Goal: Information Seeking & Learning: Learn about a topic

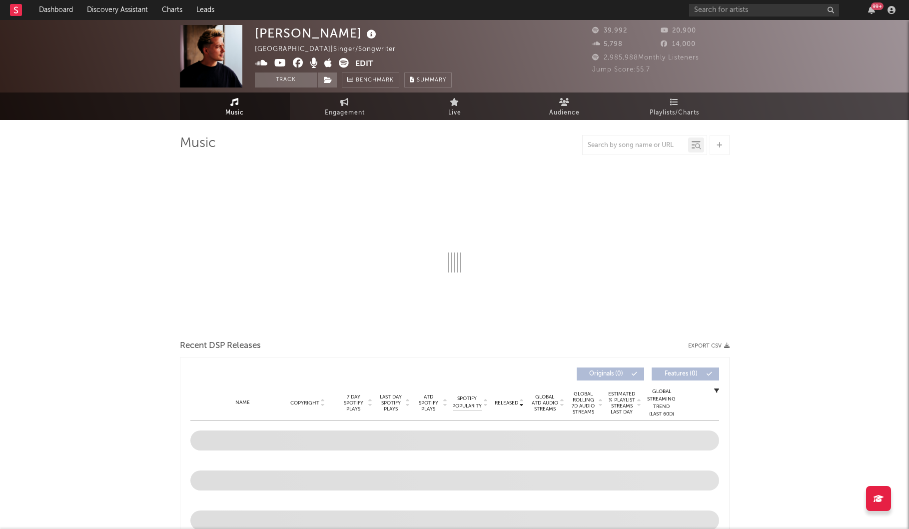
select select "6m"
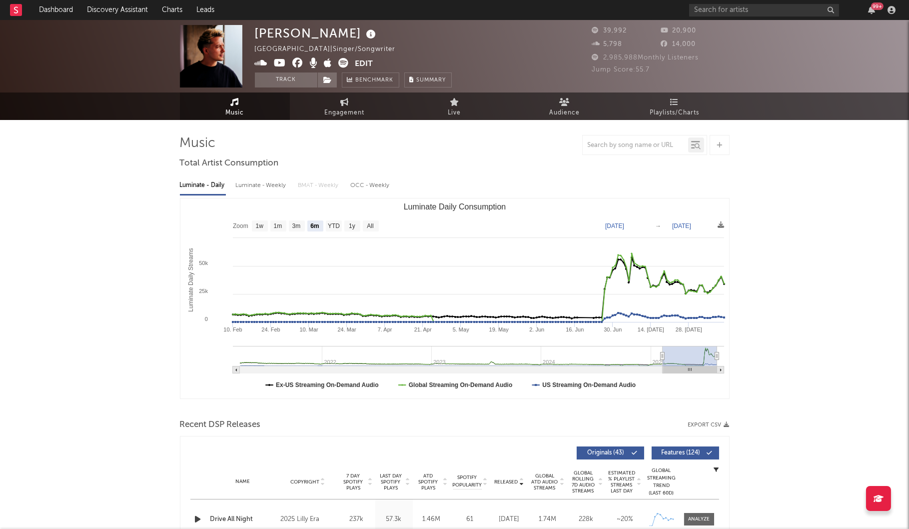
click at [212, 51] on img at bounding box center [211, 56] width 62 height 62
click at [346, 63] on icon at bounding box center [344, 63] width 10 height 10
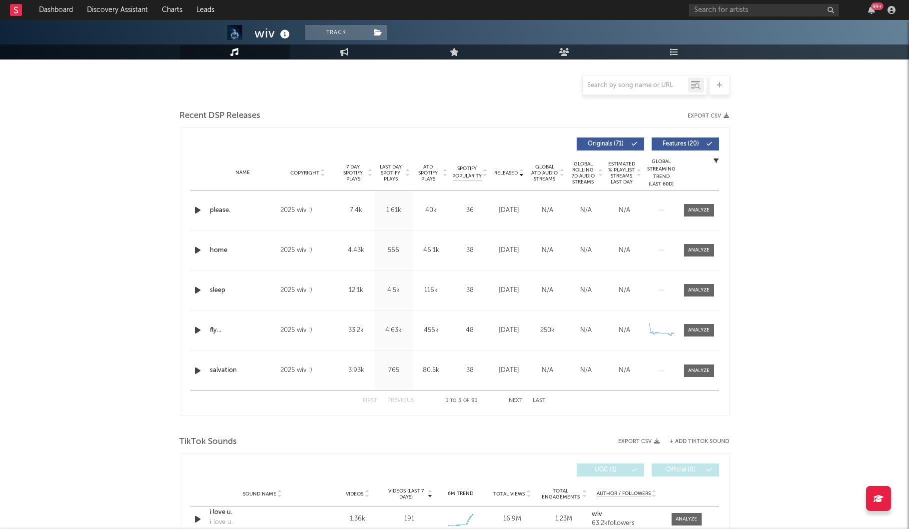
scroll to position [319, 0]
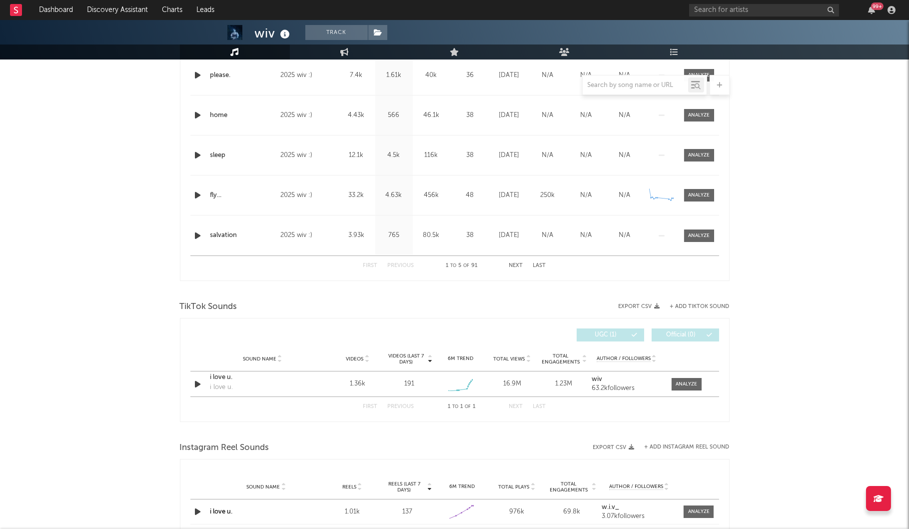
select select "6m"
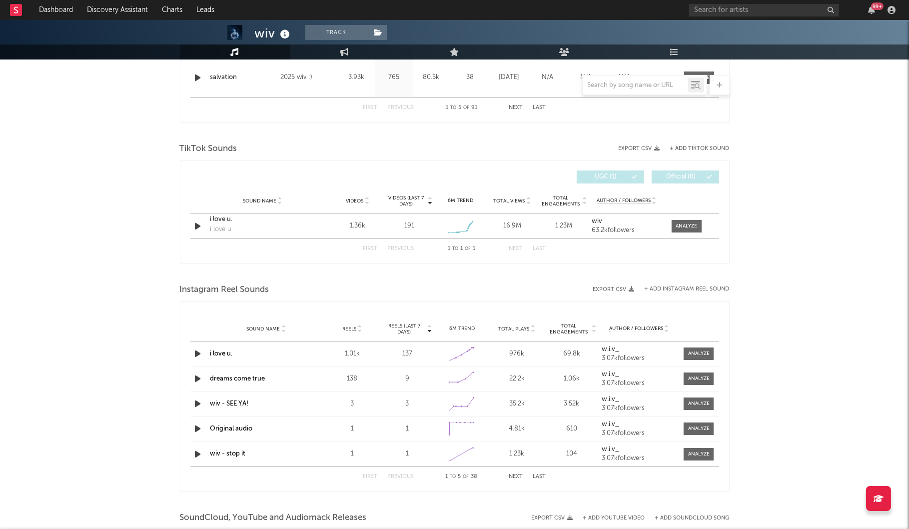
scroll to position [609, 0]
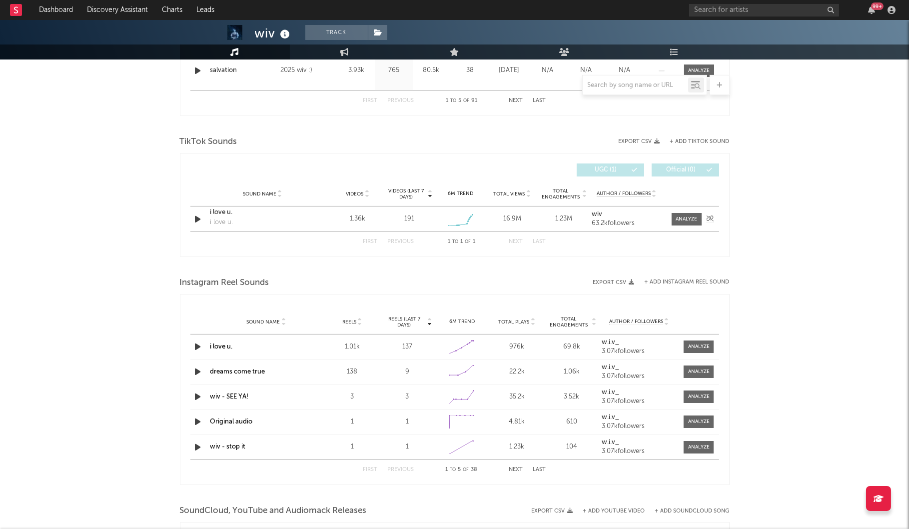
click at [225, 205] on div "Sound Name Videos Videos (last 7 days) Weekly Growth % 6M Trend Total Views Tot…" at bounding box center [454, 193] width 529 height 25
click at [223, 210] on div "i love u." at bounding box center [262, 212] width 104 height 10
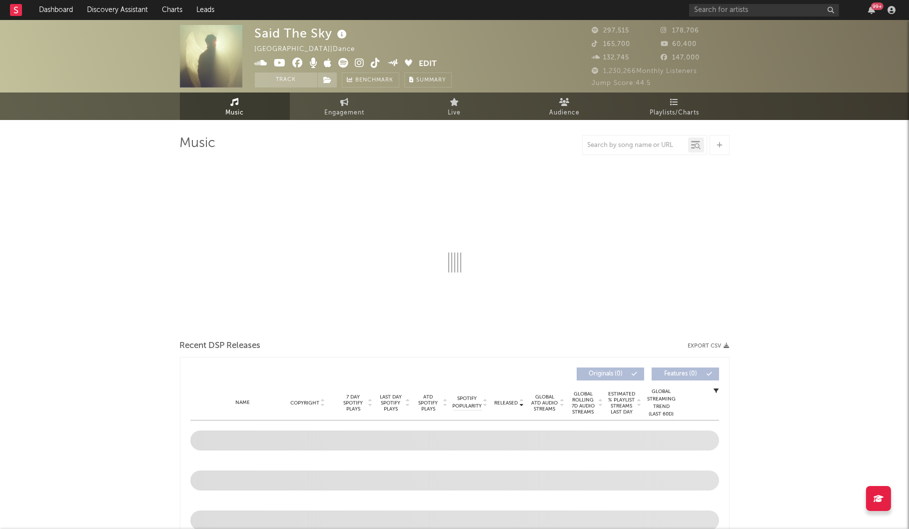
select select "6m"
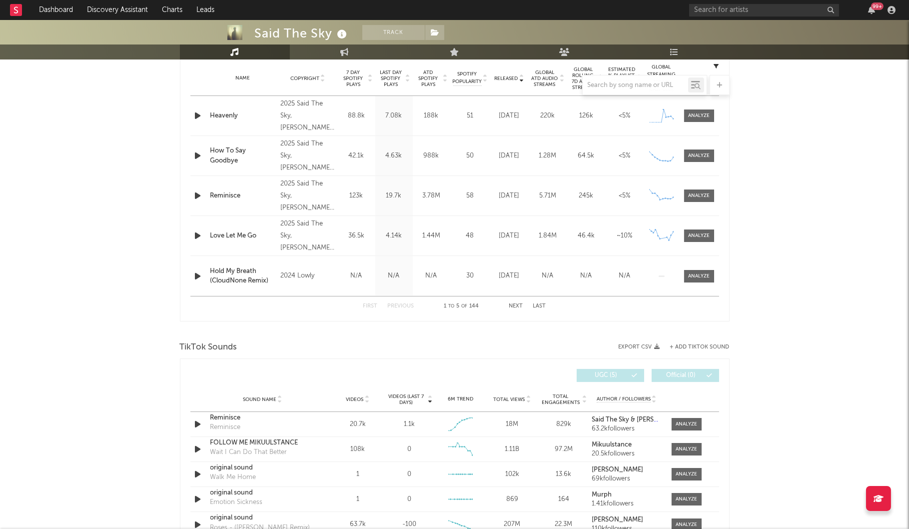
scroll to position [432, 0]
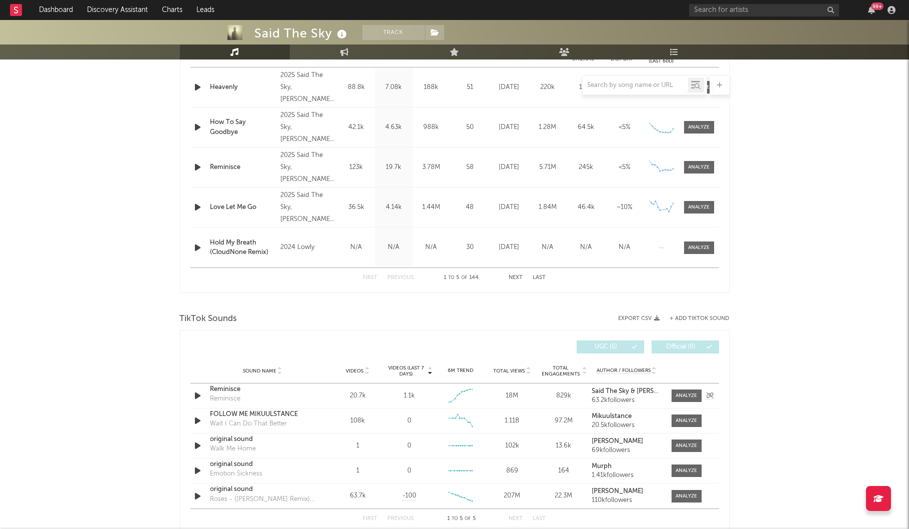
click at [201, 397] on icon "button" at bounding box center [198, 395] width 10 height 12
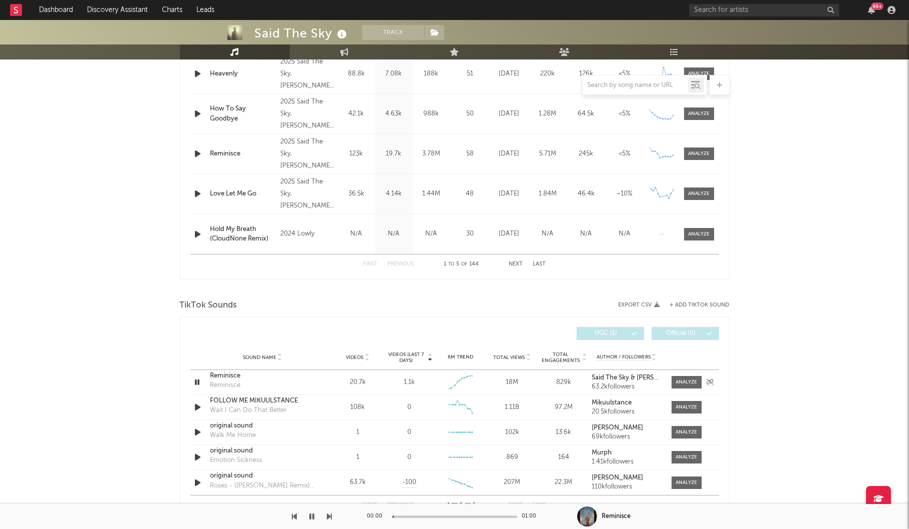
scroll to position [446, 0]
click at [261, 380] on div "Reminisce Reminisce" at bounding box center [262, 381] width 104 height 23
click at [234, 372] on div "Reminisce" at bounding box center [262, 375] width 104 height 10
click at [806, 331] on div "Said The Sky Track United States | Dance Edit Track Benchmark Summary 297,515 1…" at bounding box center [454, 329] width 909 height 1510
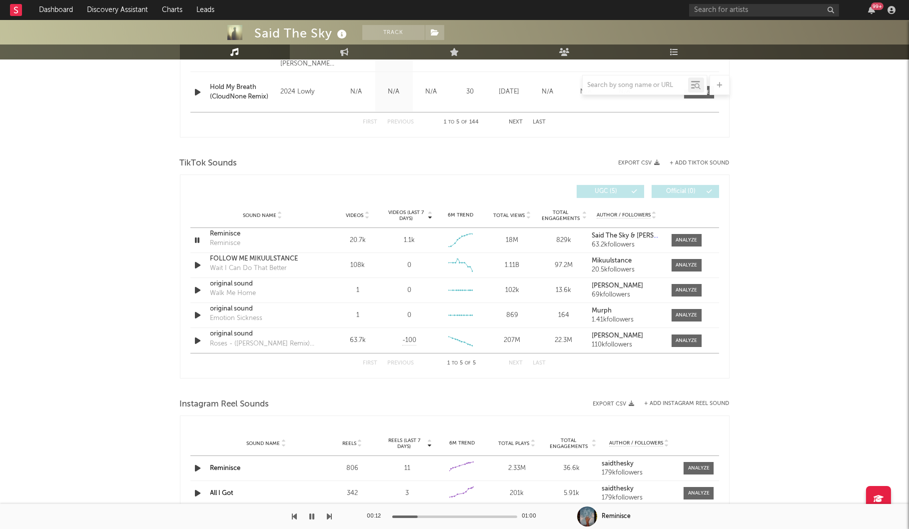
scroll to position [588, 0]
click at [693, 238] on div at bounding box center [686, 238] width 21 height 7
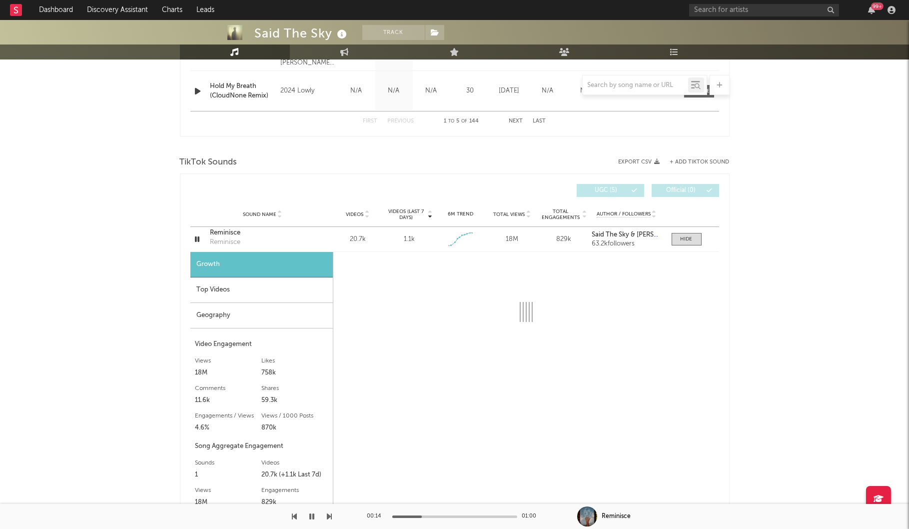
select select "1w"
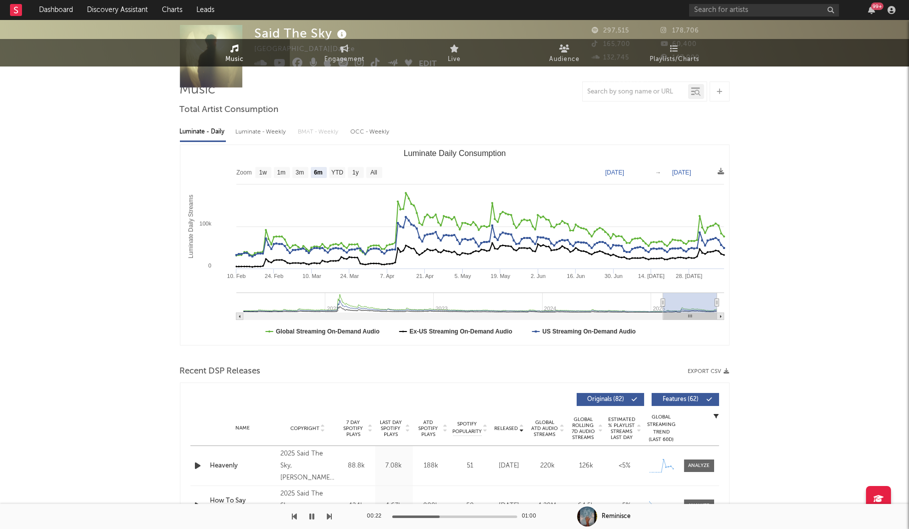
scroll to position [0, 0]
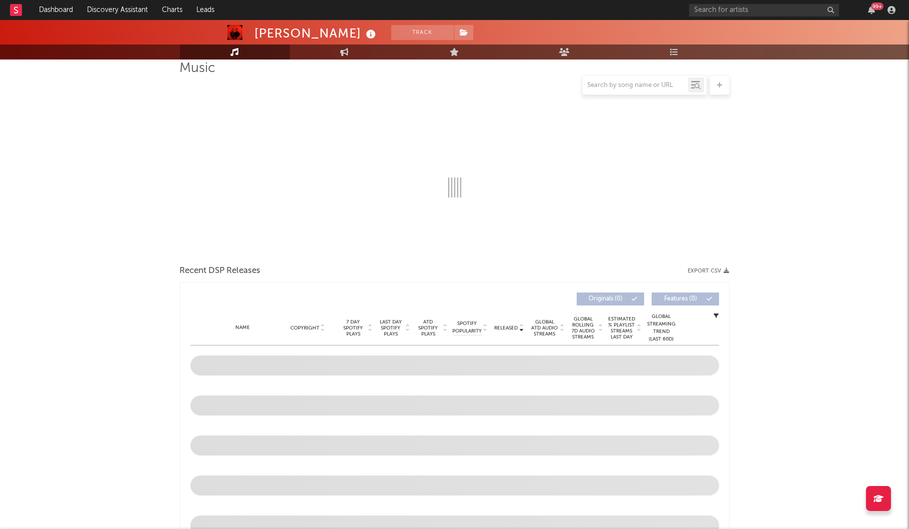
scroll to position [80, 0]
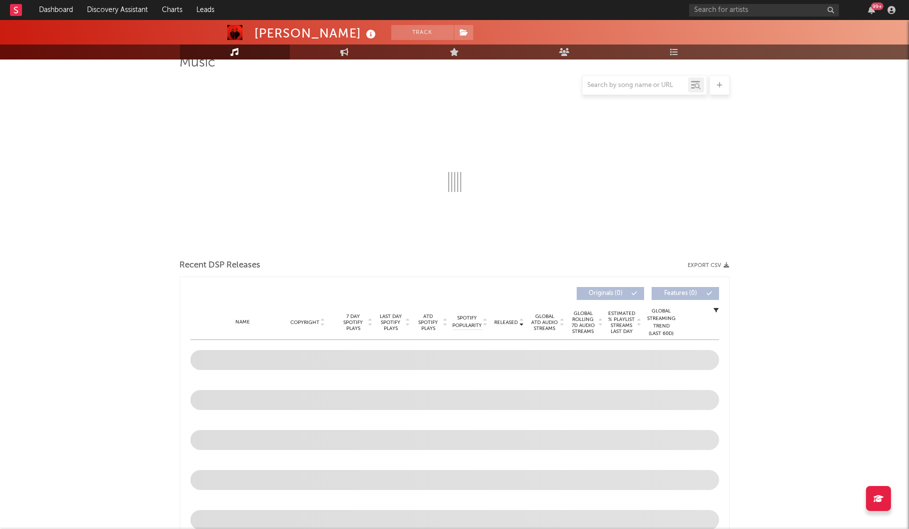
select select "6m"
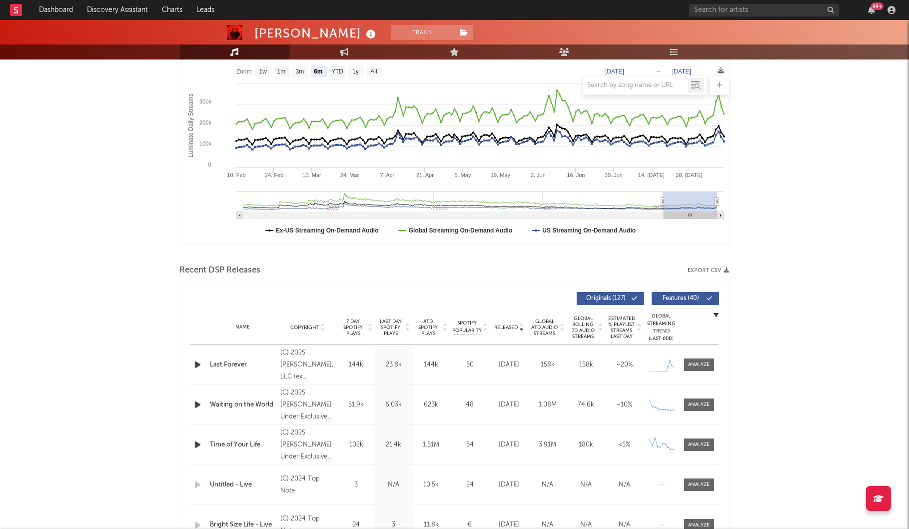
scroll to position [157, 0]
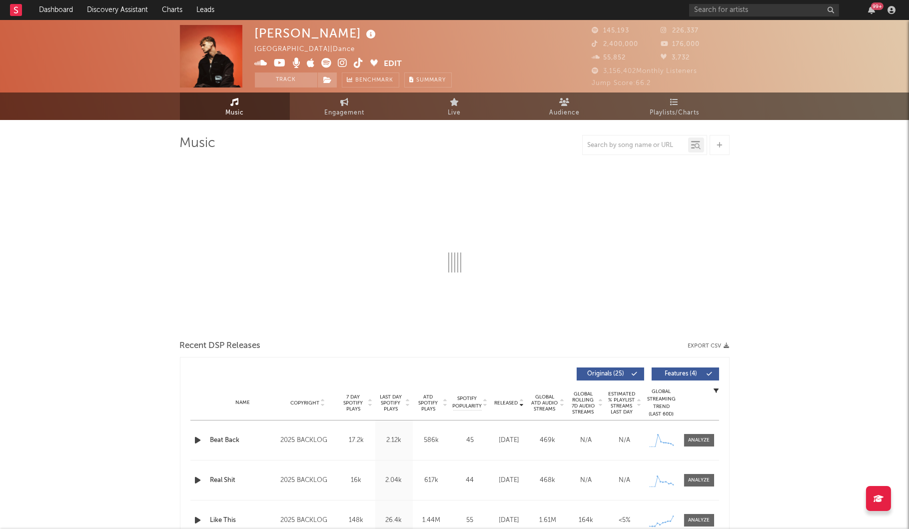
select select "6m"
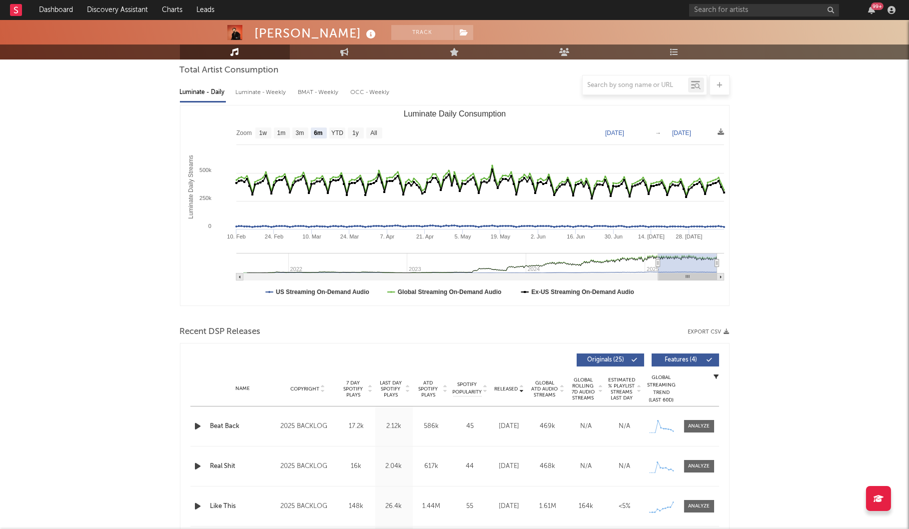
scroll to position [94, 0]
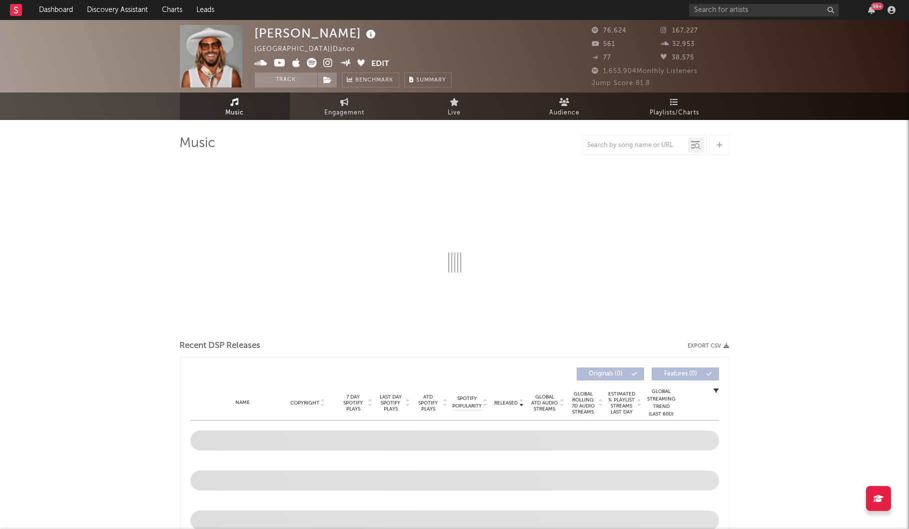
select select "6m"
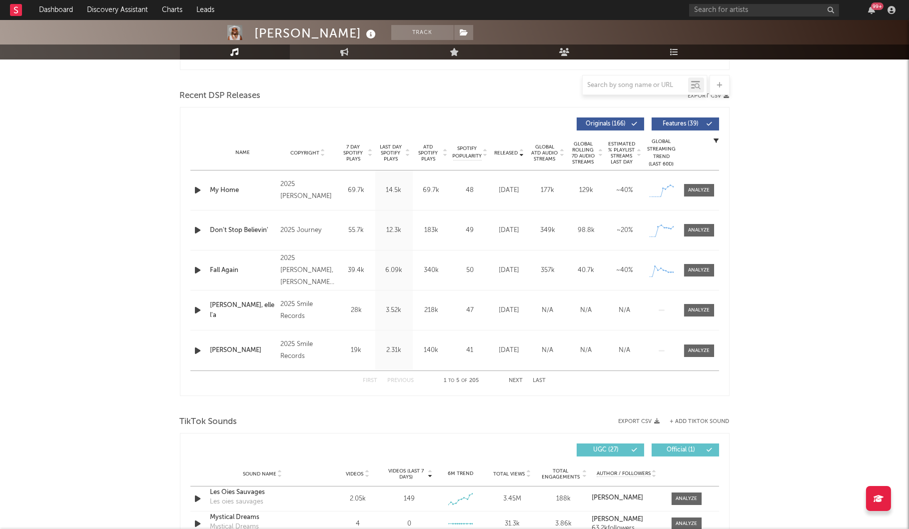
scroll to position [327, 0]
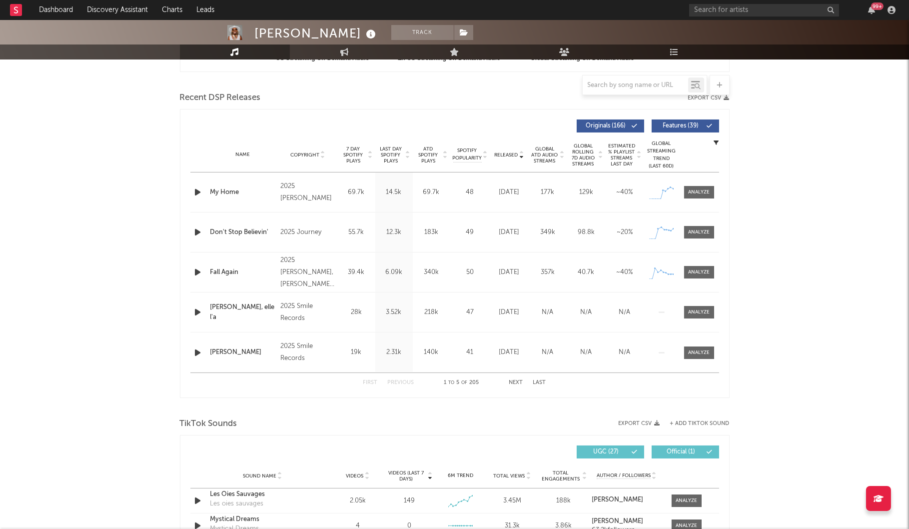
click at [515, 380] on button "Next" at bounding box center [516, 382] width 14 height 5
click at [391, 381] on button "Previous" at bounding box center [401, 382] width 26 height 5
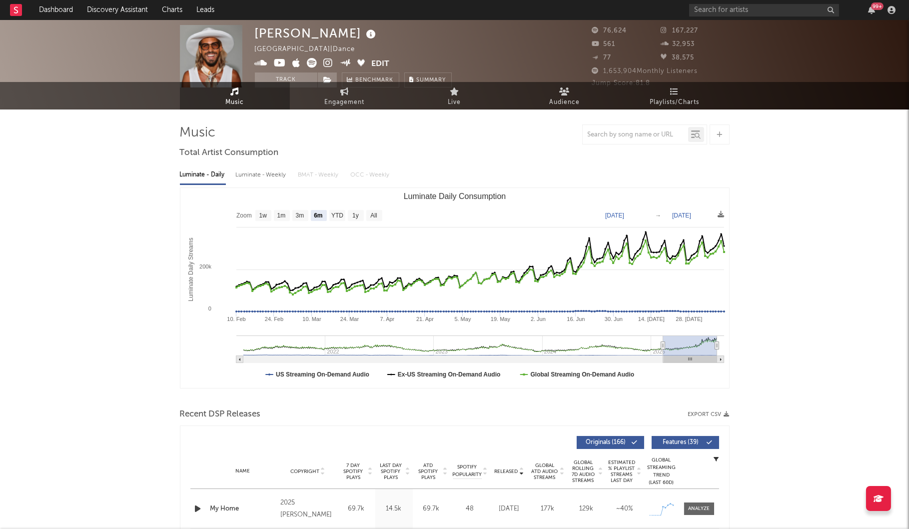
scroll to position [0, 0]
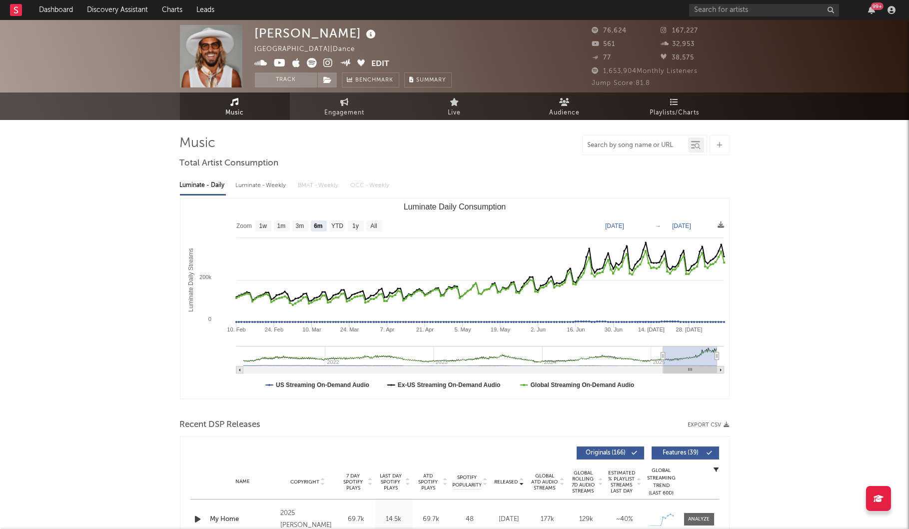
click at [647, 144] on input "text" at bounding box center [635, 145] width 105 height 8
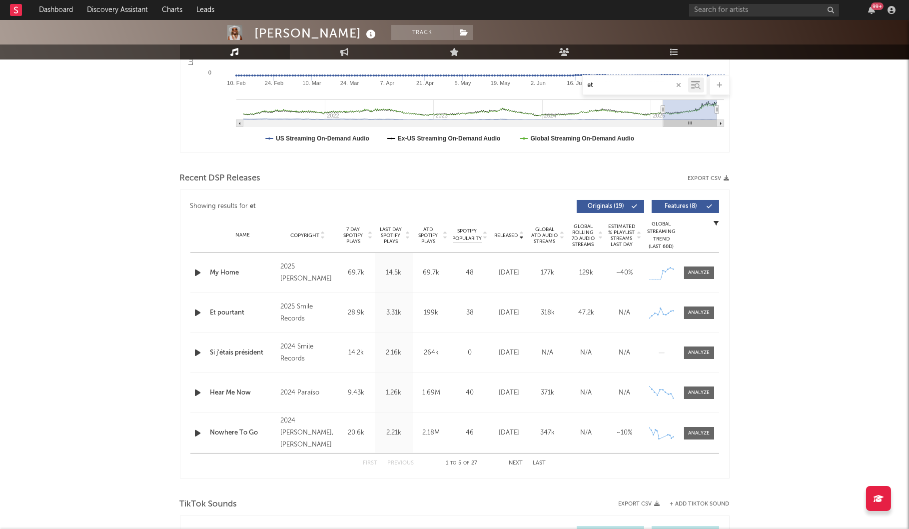
scroll to position [565, 0]
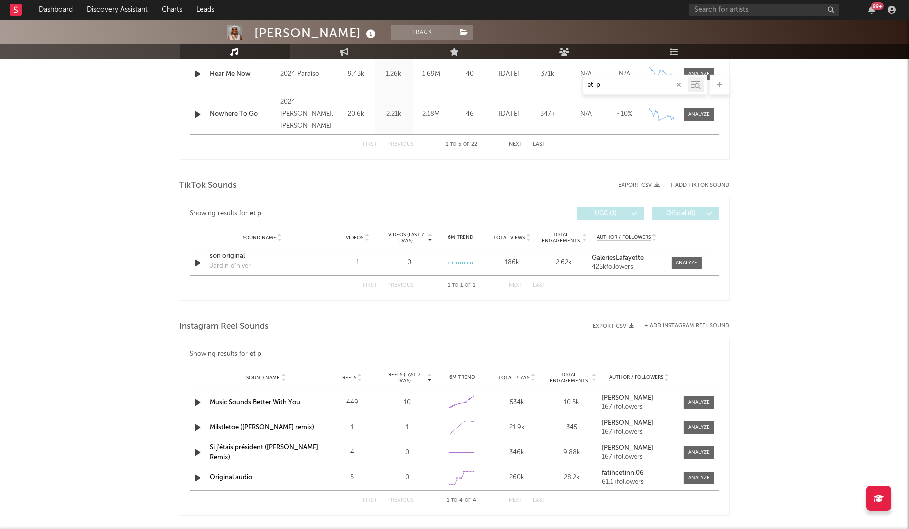
type input "et p"
click at [157, 279] on div "Yann Muller Track France | Dance Edit Track Benchmark Summary 76,624 167,227 56…" at bounding box center [454, 153] width 909 height 1397
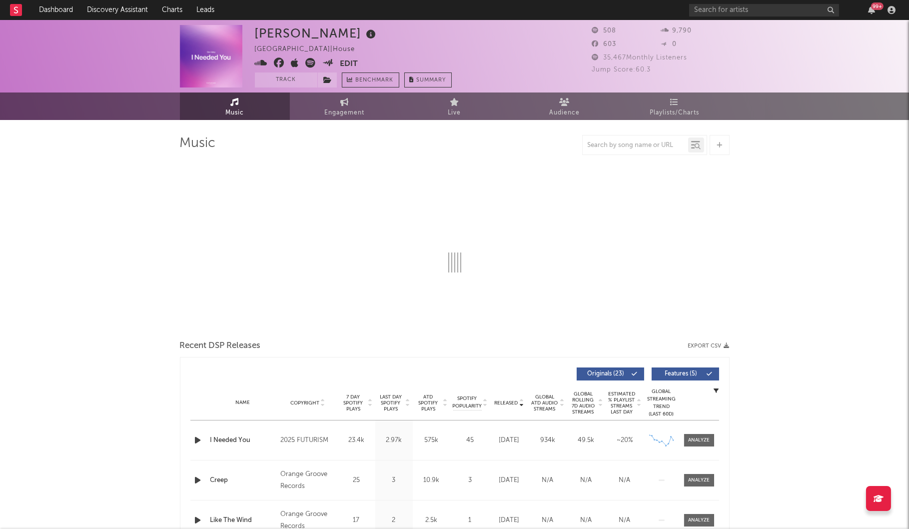
select select "1w"
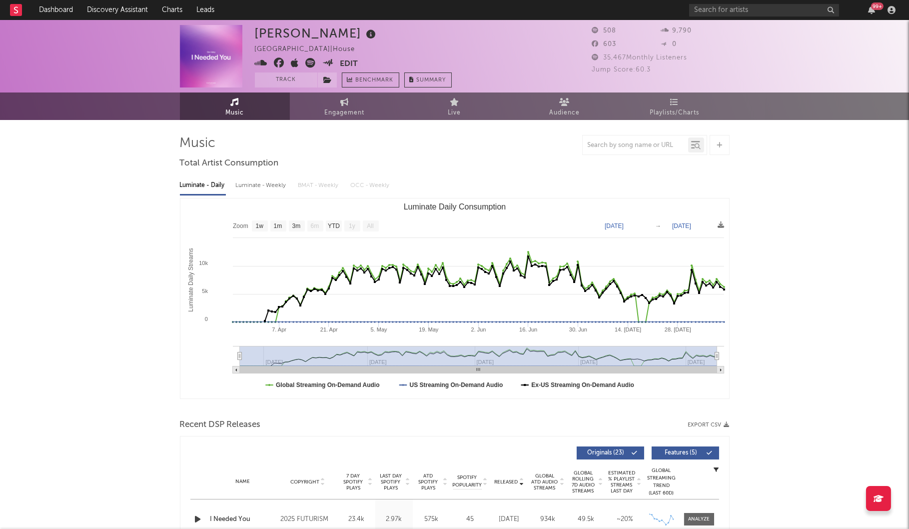
scroll to position [290, 0]
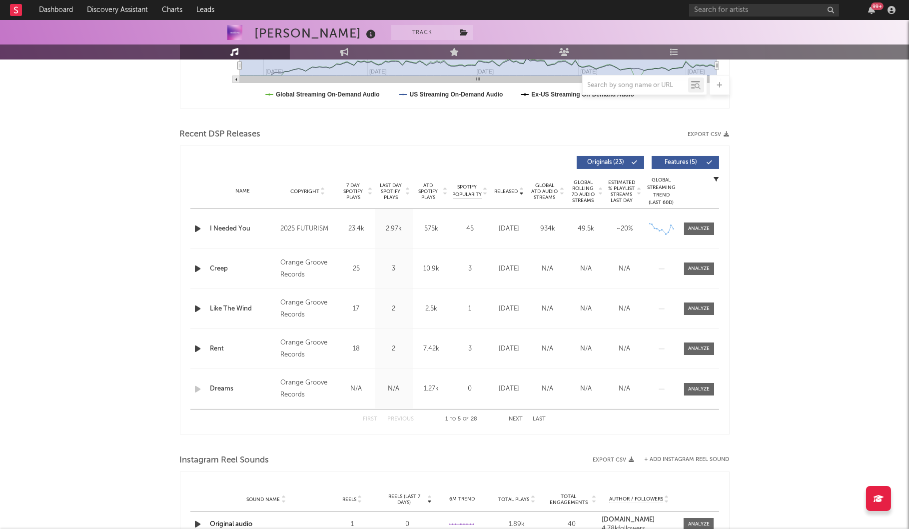
click at [197, 226] on icon "button" at bounding box center [198, 228] width 10 height 12
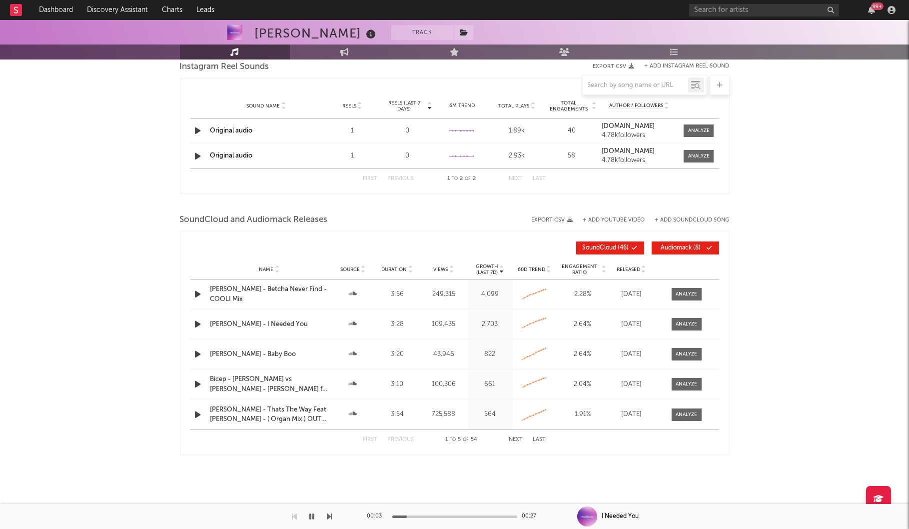
scroll to position [684, 0]
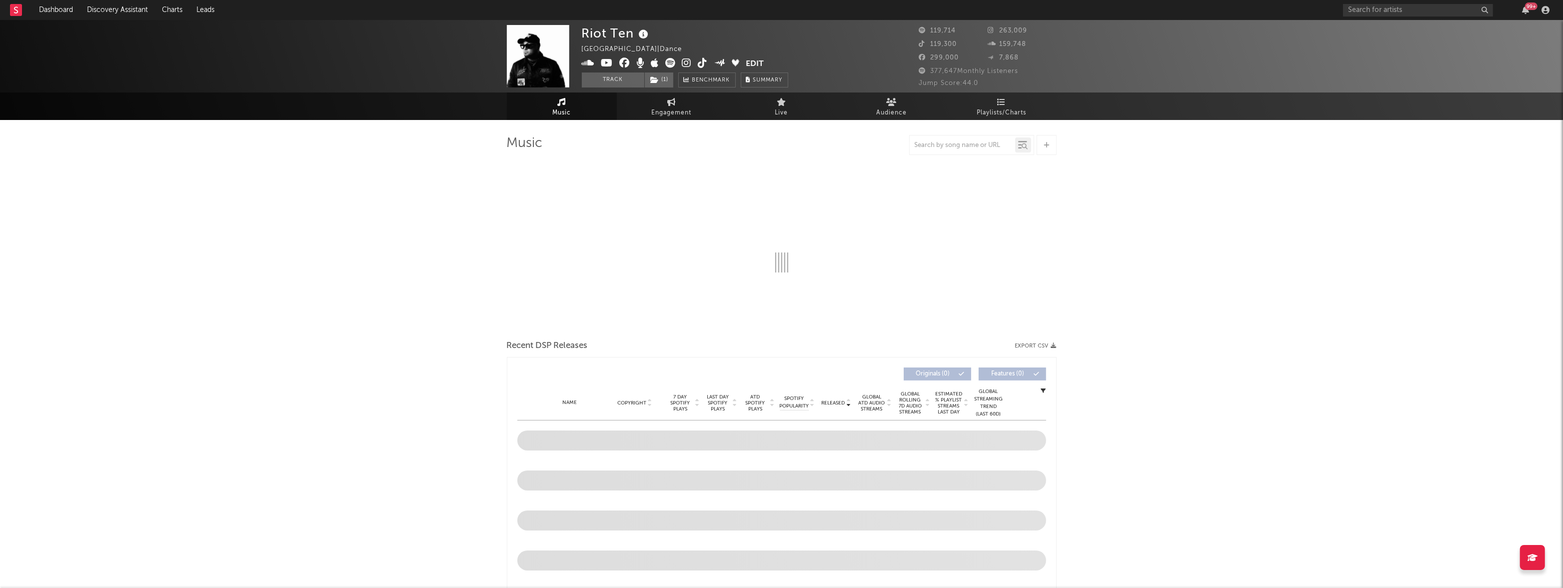
select select "6m"
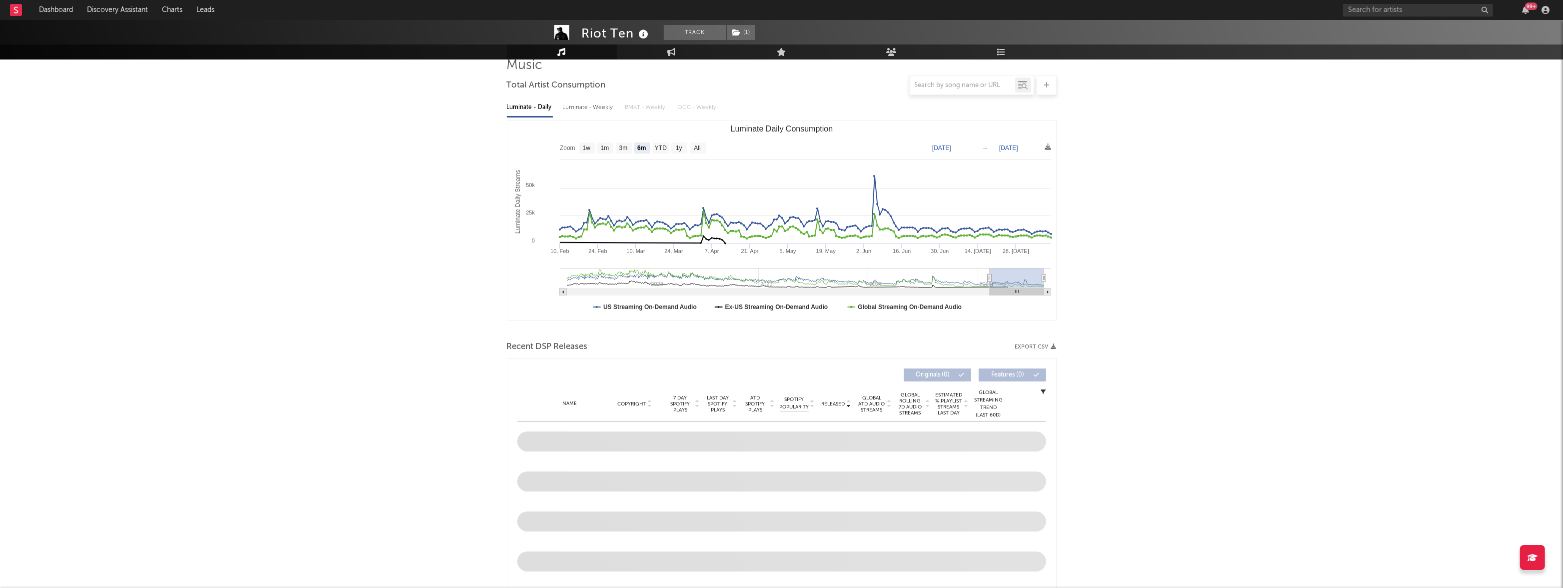
scroll to position [206, 0]
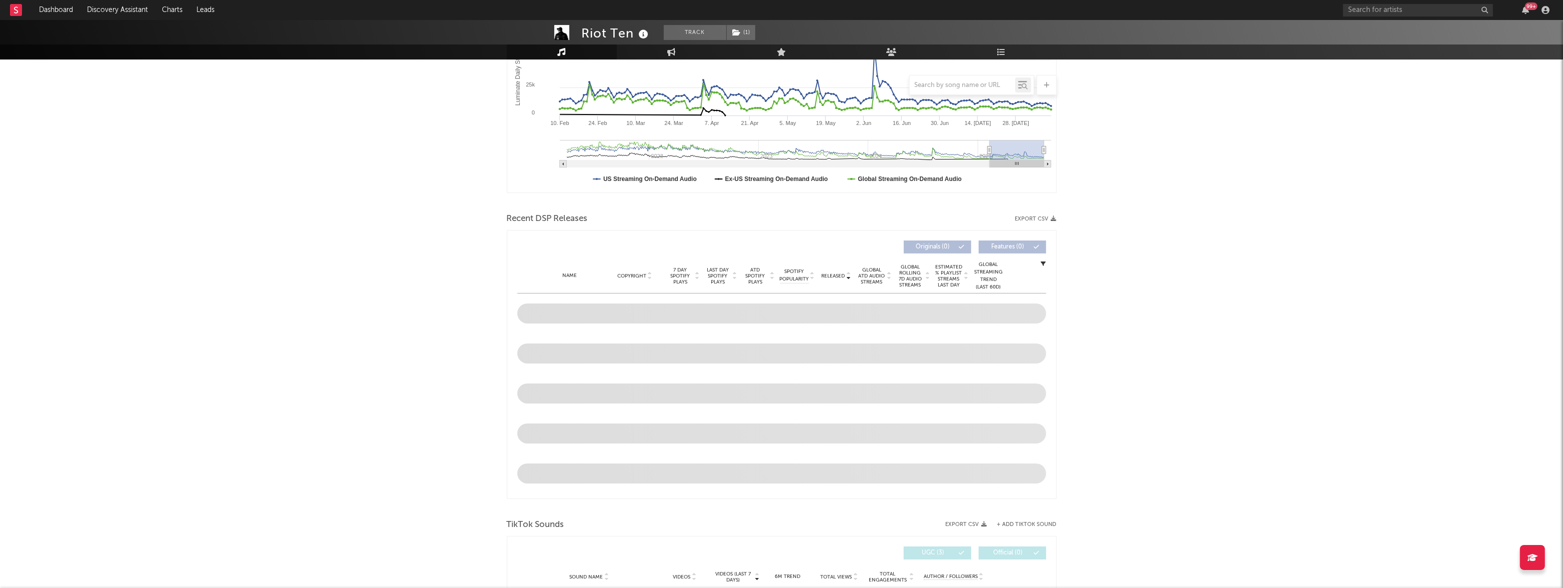
click at [491, 212] on div "Riot Ten Track ( 1 ) [GEOGRAPHIC_DATA] | Dance Edit Track ( 1 ) Benchmark Summa…" at bounding box center [781, 534] width 1563 height 1440
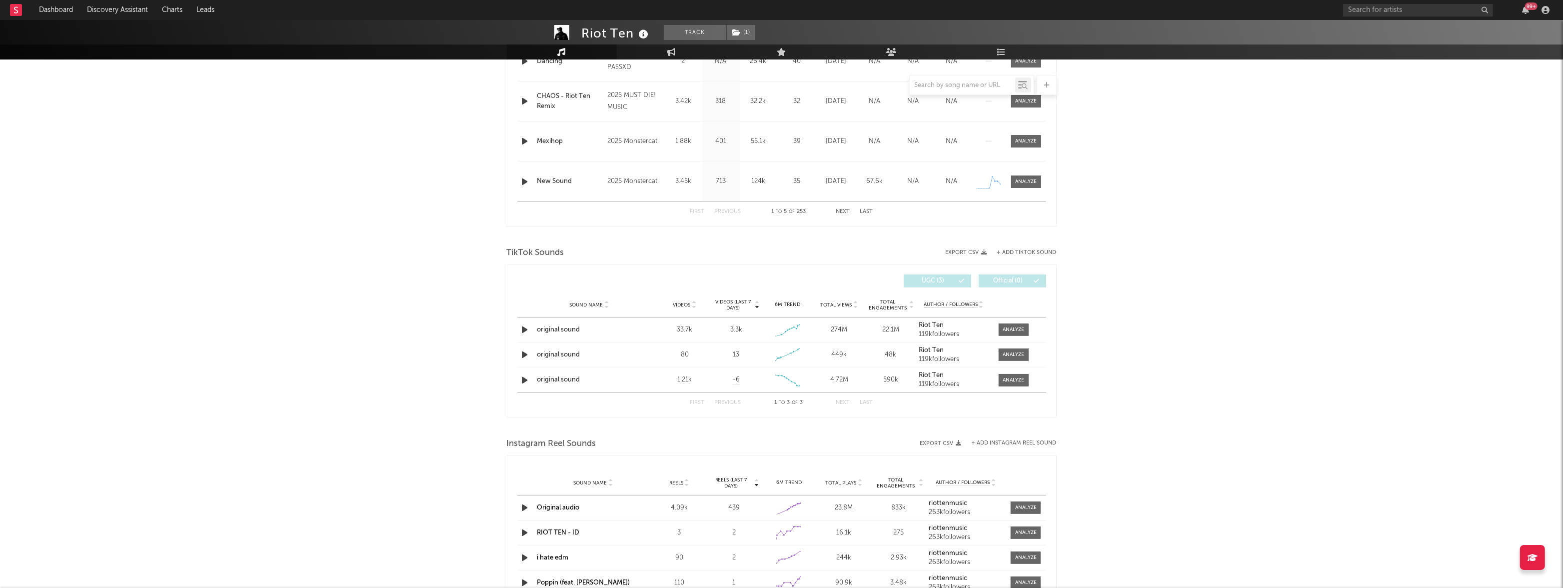
scroll to position [334, 0]
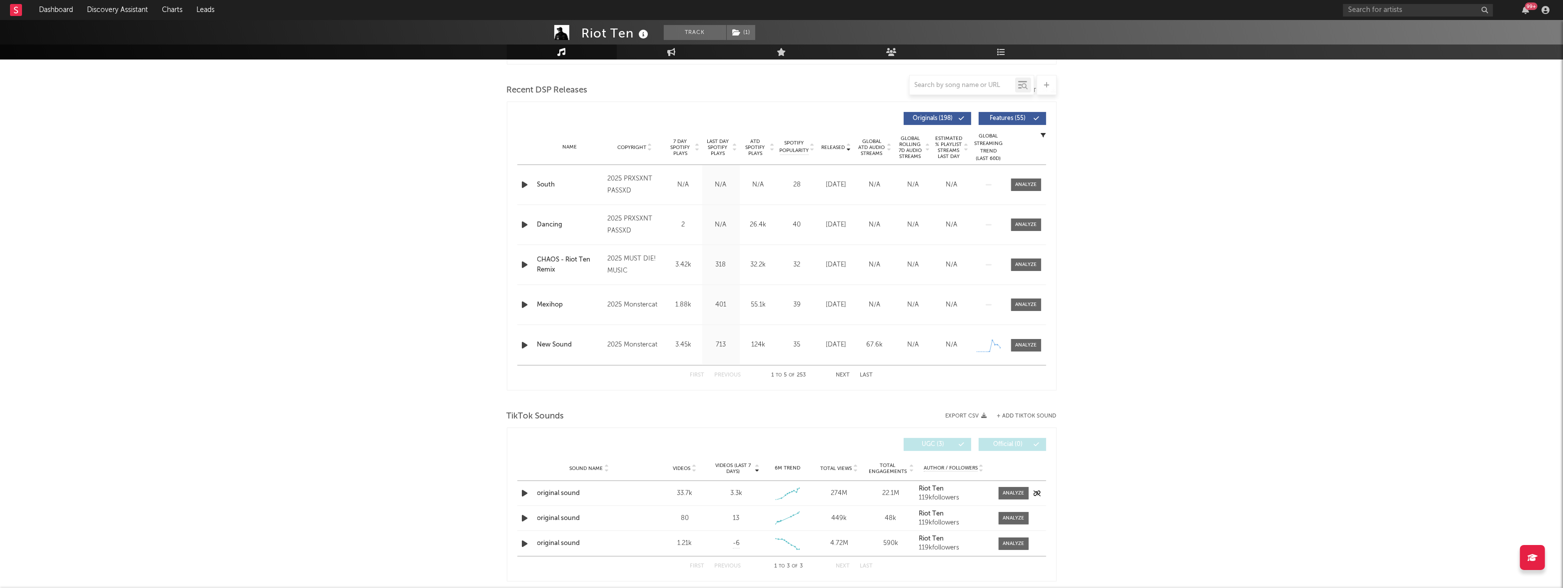
click at [526, 495] on icon "button" at bounding box center [525, 493] width 10 height 12
click at [562, 489] on div "original sound" at bounding box center [589, 493] width 104 height 10
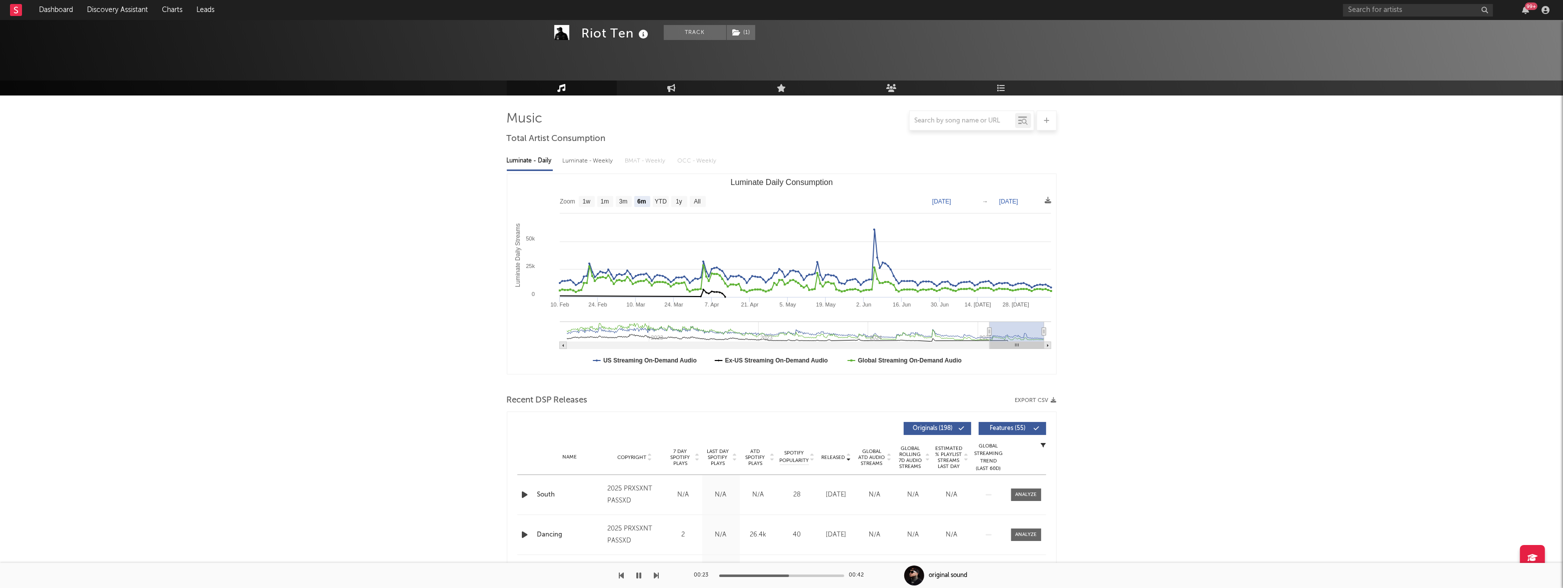
scroll to position [0, 0]
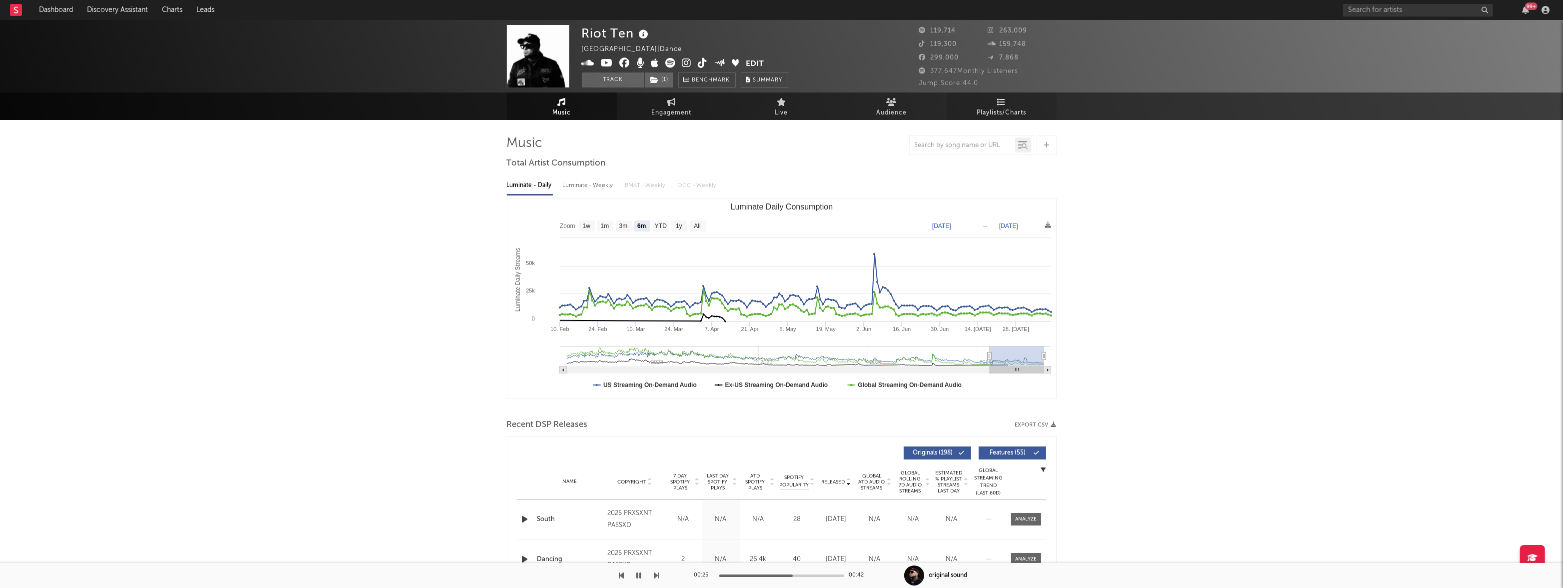
click at [1004, 111] on span "Playlists/Charts" at bounding box center [1001, 113] width 49 height 12
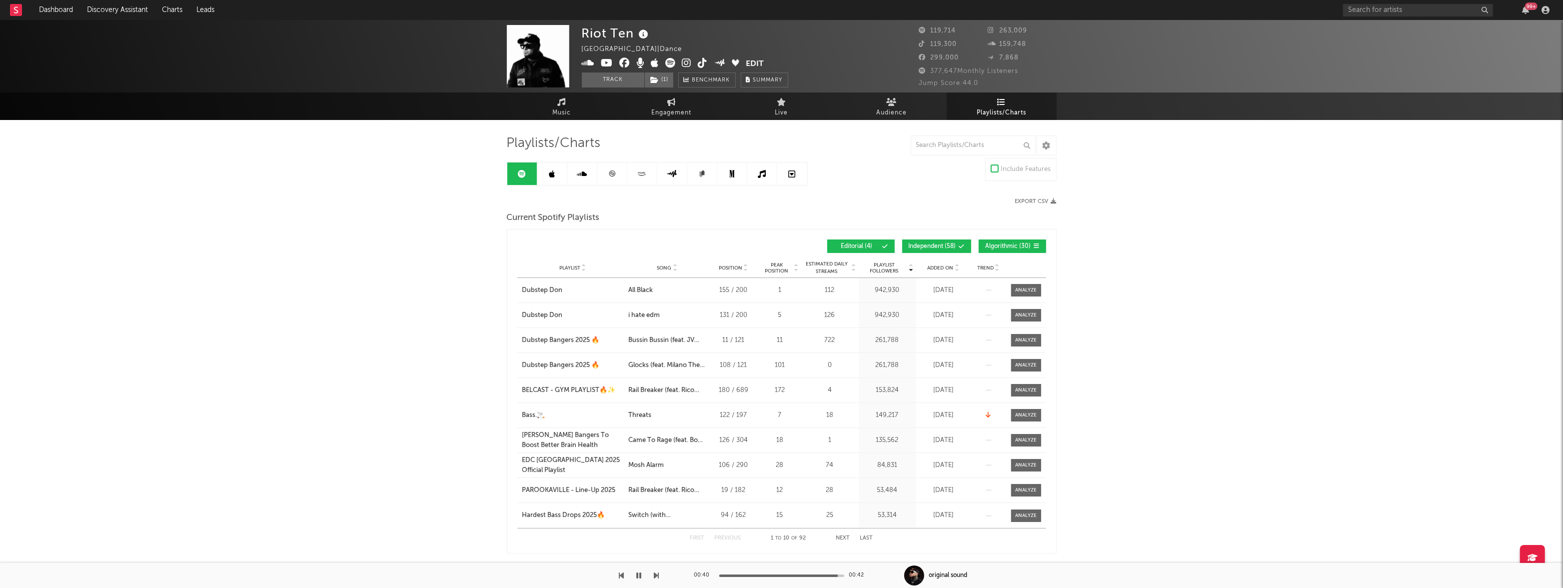
drag, startPoint x: 596, startPoint y: 158, endPoint x: 602, endPoint y: 163, distance: 7.4
click at [613, 170] on icon at bounding box center [611, 173] width 7 height 7
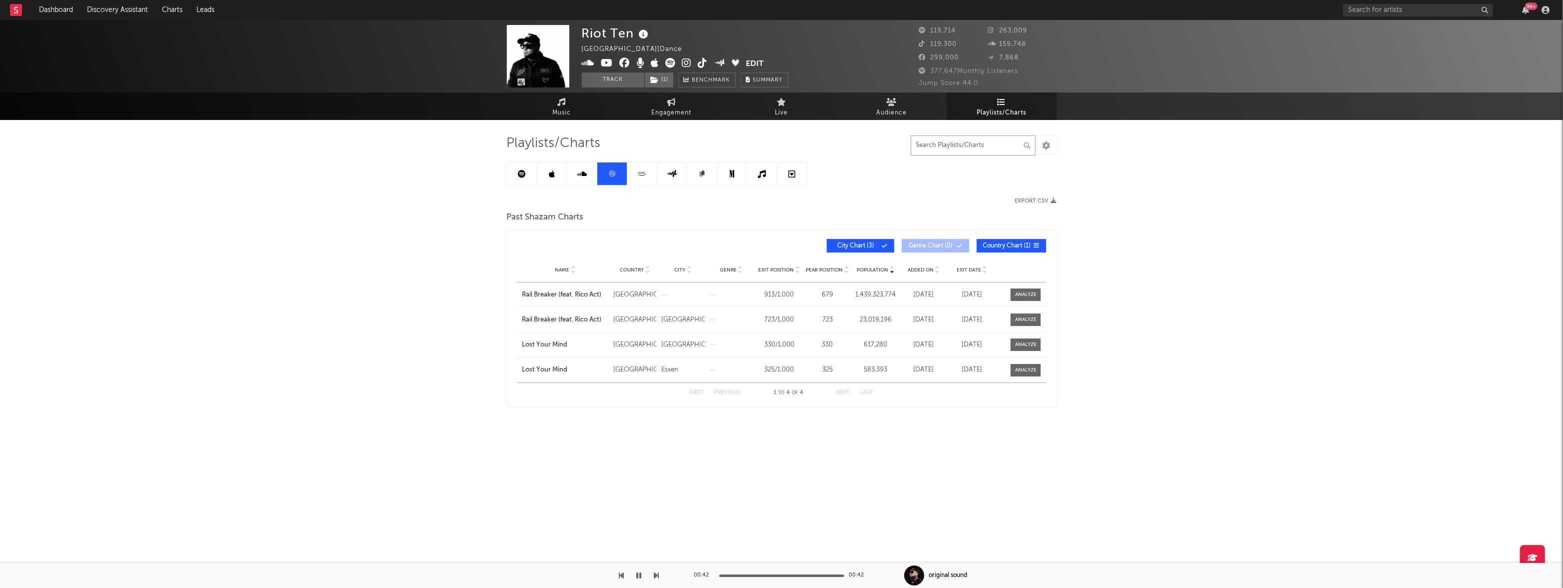
click at [936, 149] on input "text" at bounding box center [973, 145] width 125 height 20
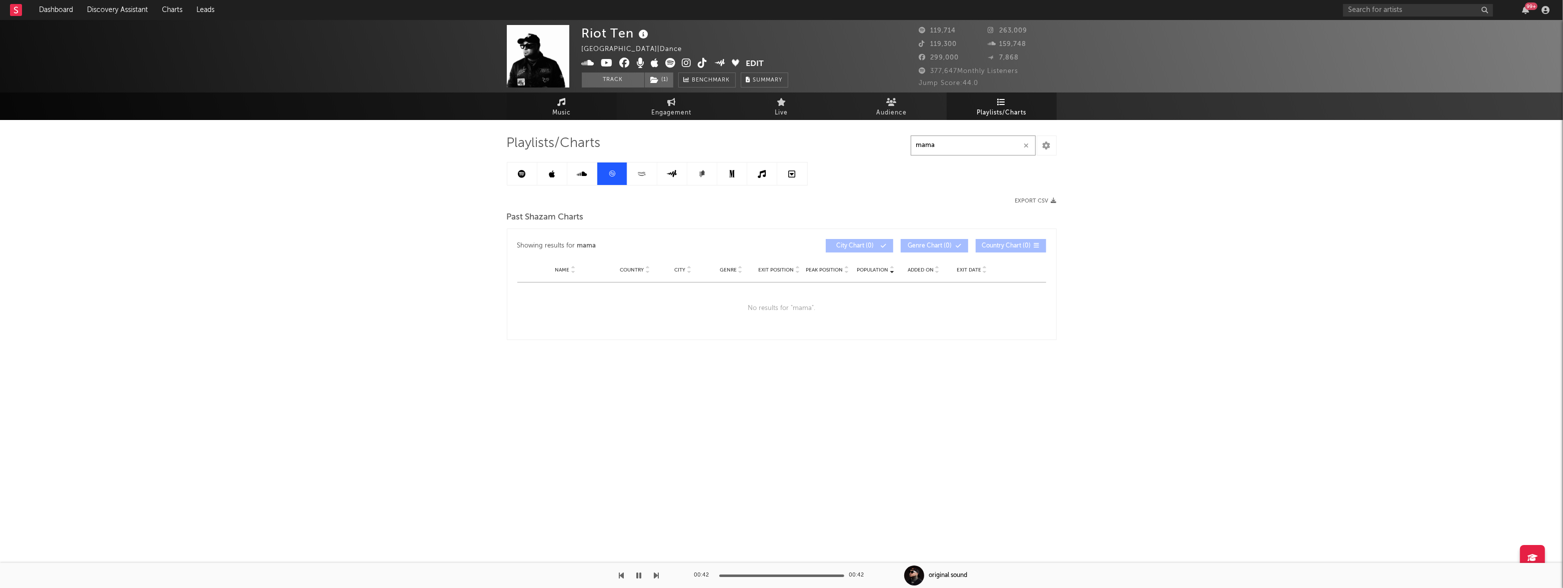
type input "mama"
click at [557, 98] on icon at bounding box center [561, 102] width 8 height 8
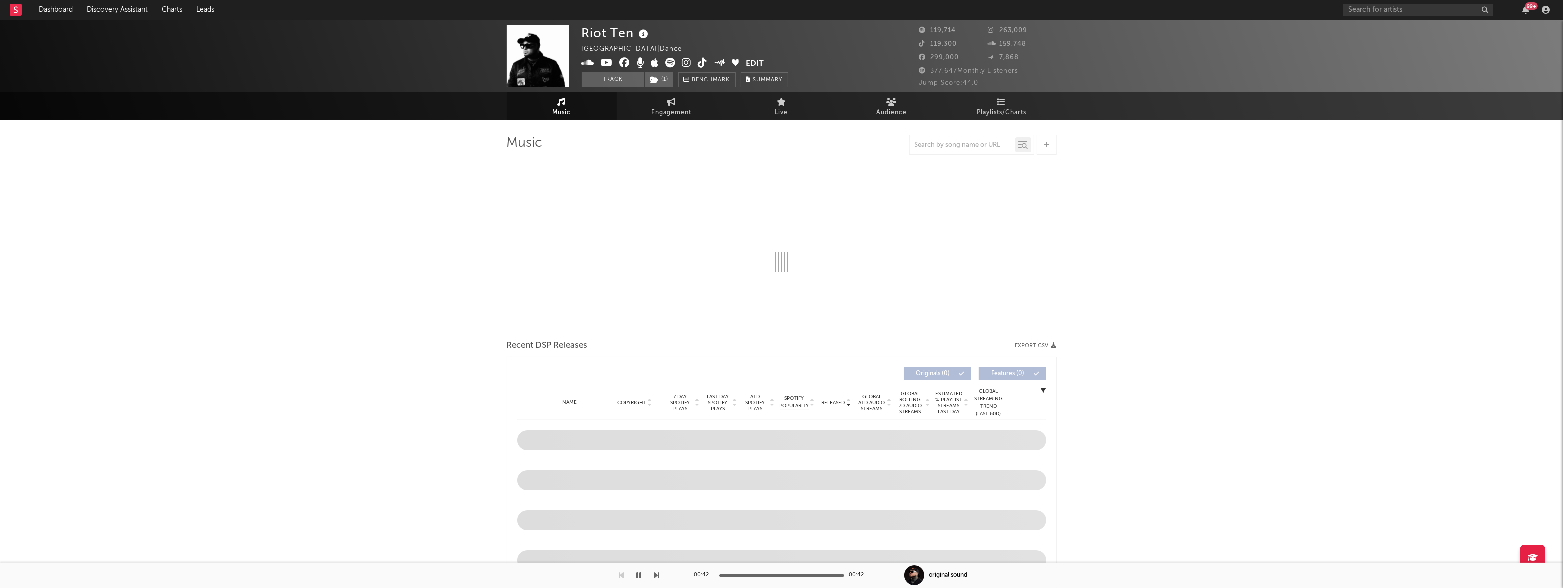
select select "6m"
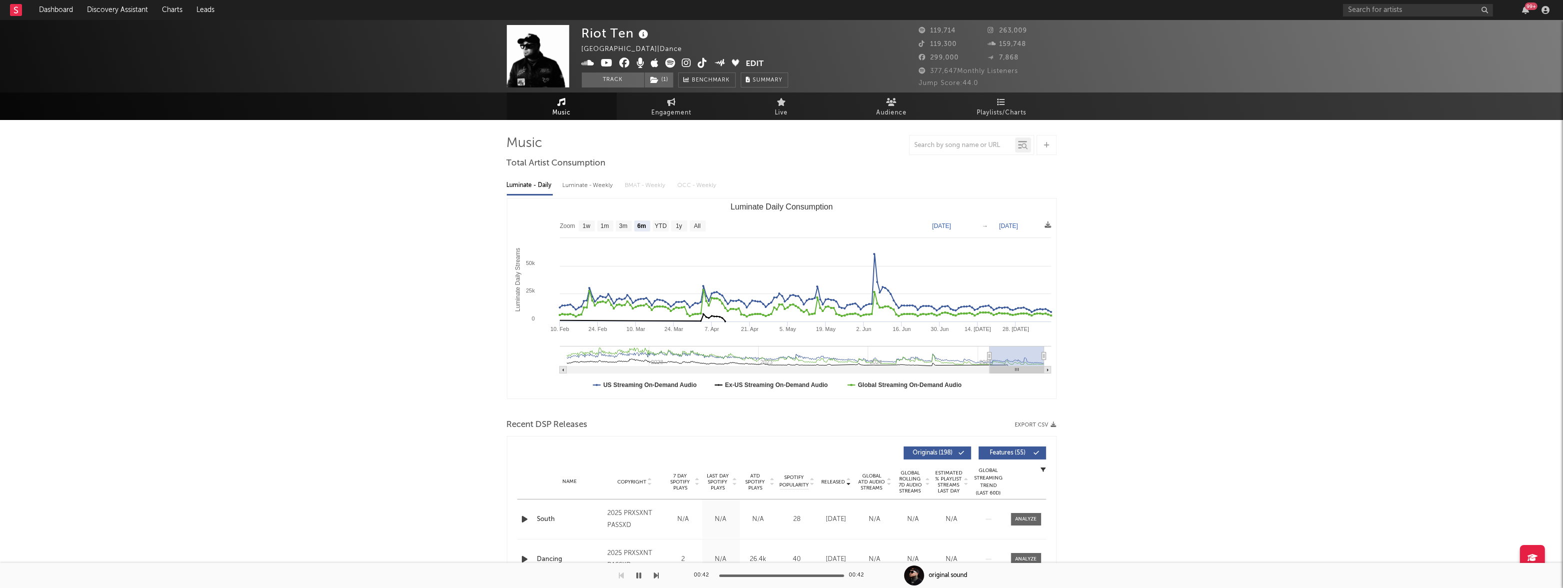
click at [949, 149] on div at bounding box center [962, 145] width 105 height 12
click at [957, 143] on input "text" at bounding box center [962, 145] width 105 height 8
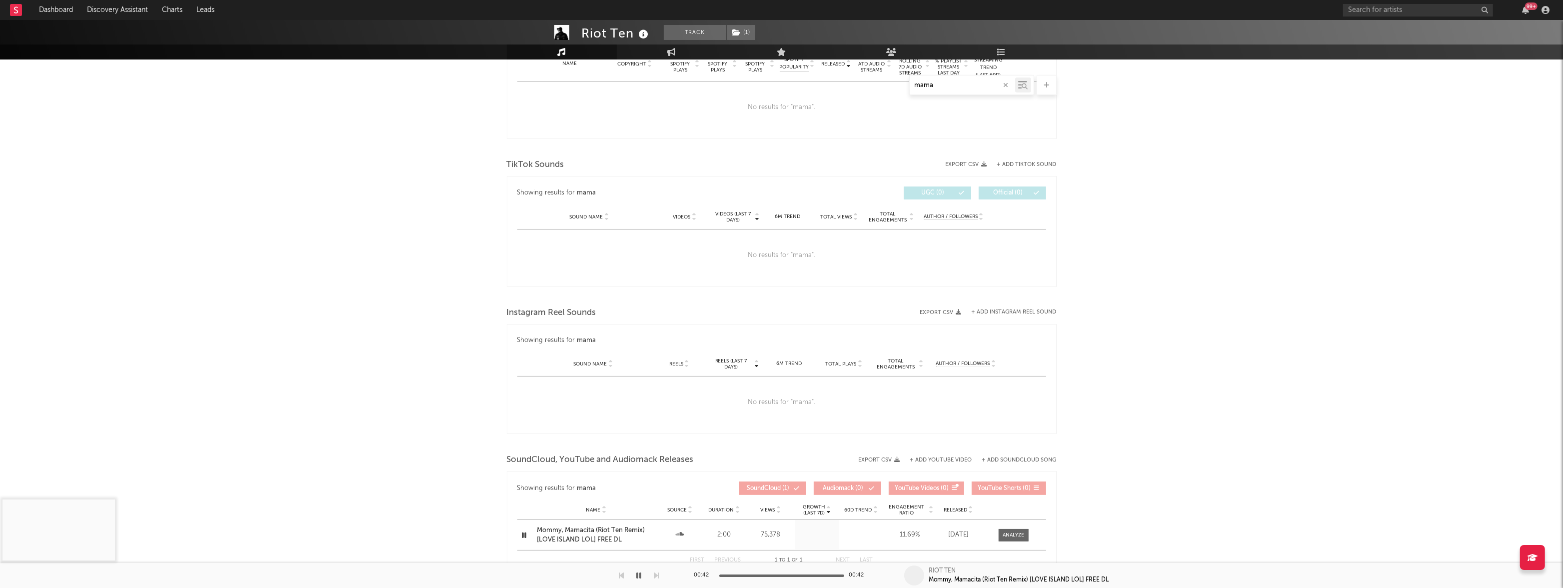
scroll to position [480, 0]
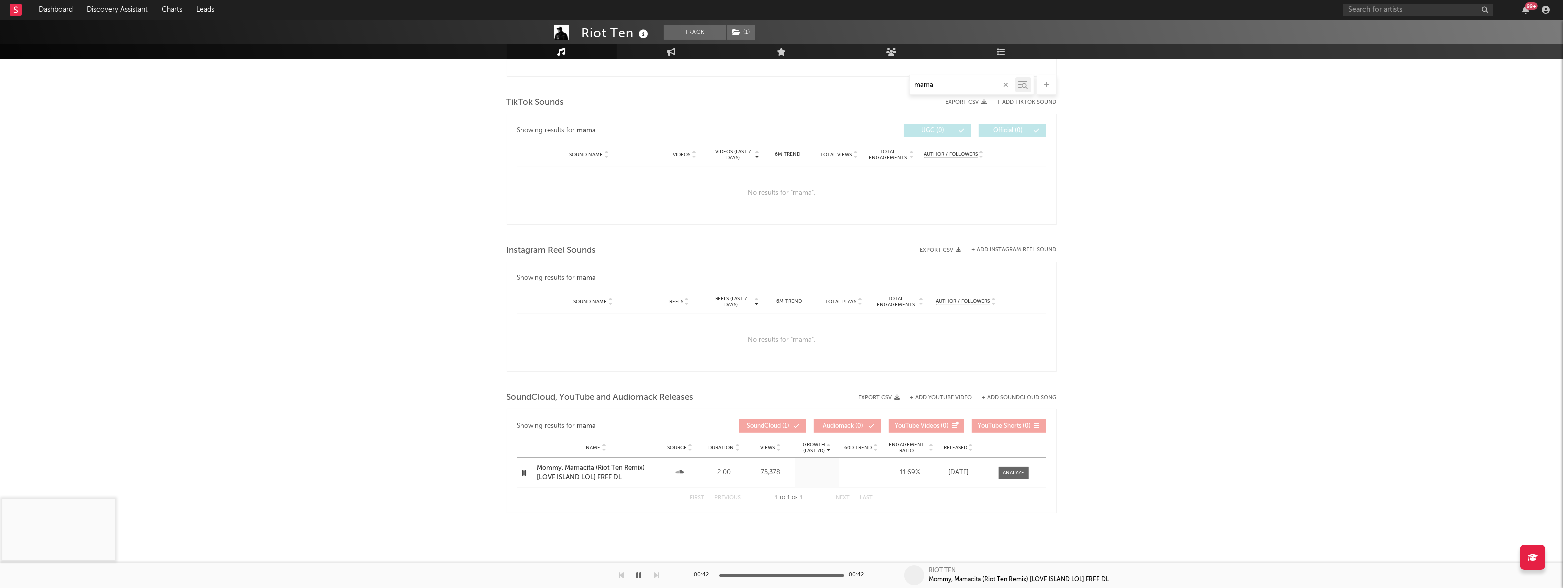
type input "mama"
click at [583, 467] on div "Mommy, Mamacita (Riot Ten Remix) [LOVE ISLAND LOL] FREE DL" at bounding box center [596, 472] width 118 height 19
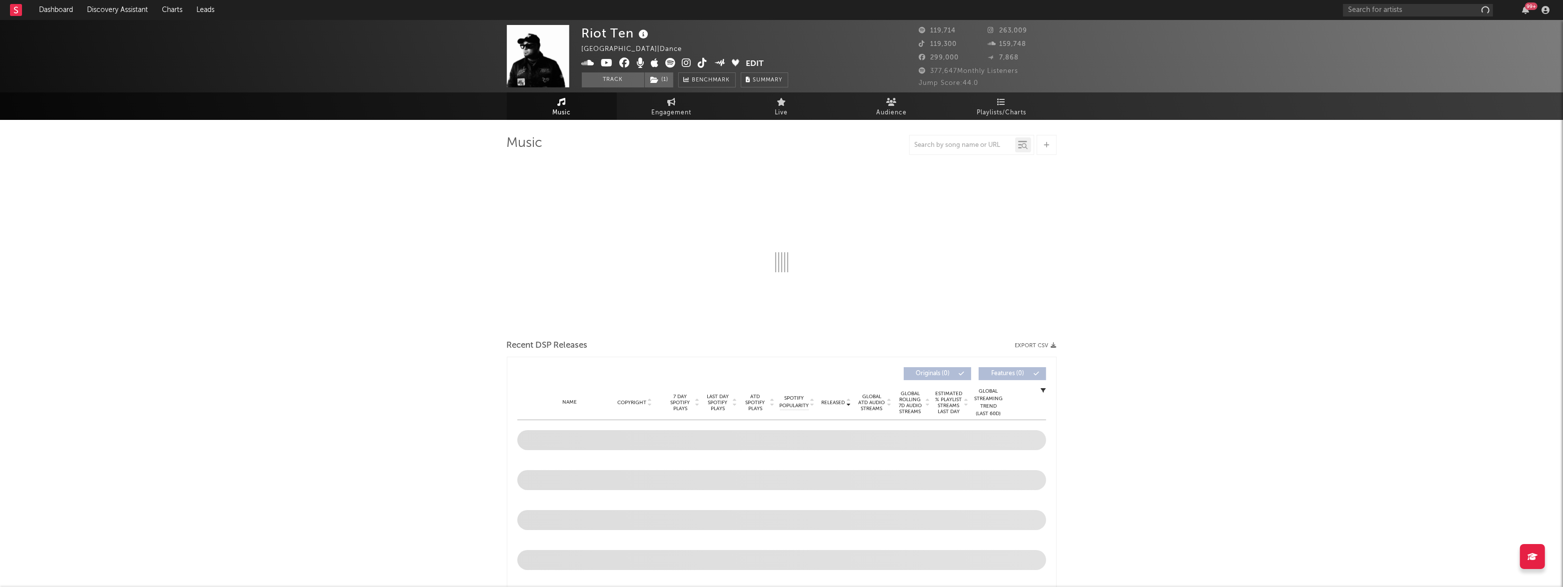
select select "6m"
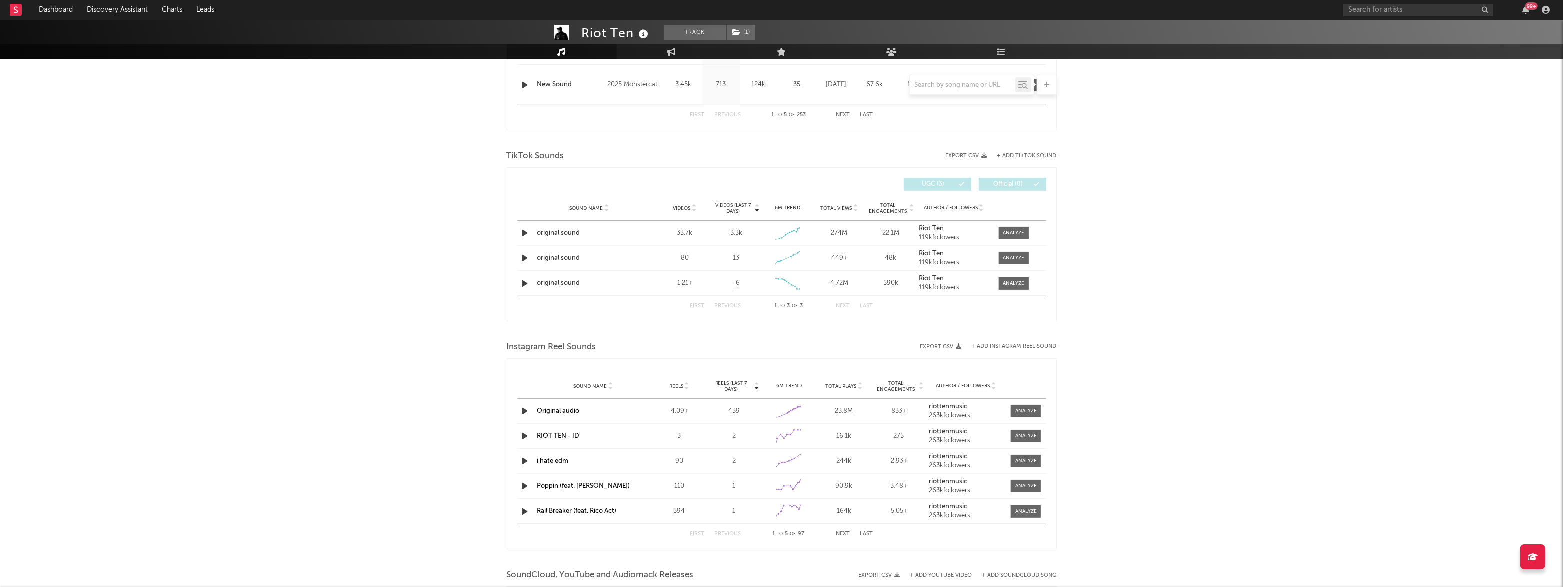
scroll to position [595, 0]
click at [528, 408] on icon "button" at bounding box center [525, 410] width 10 height 12
click at [1032, 410] on div at bounding box center [1025, 410] width 21 height 7
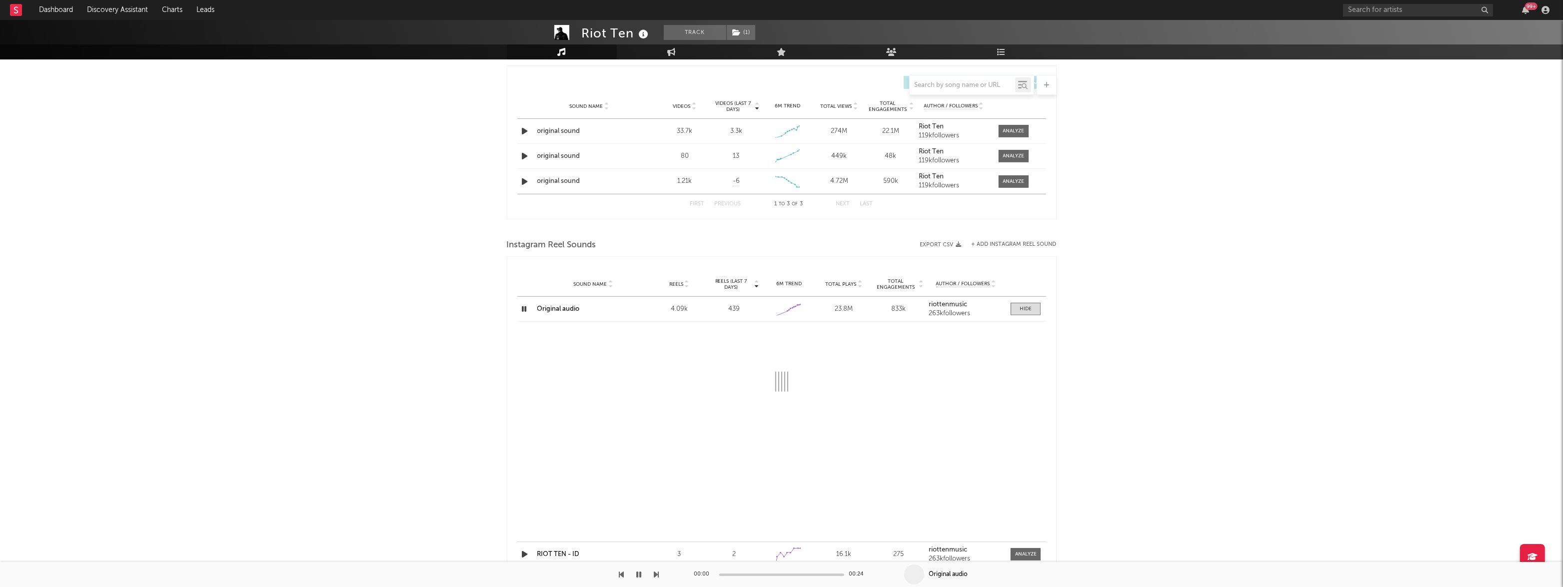
select select "1w"
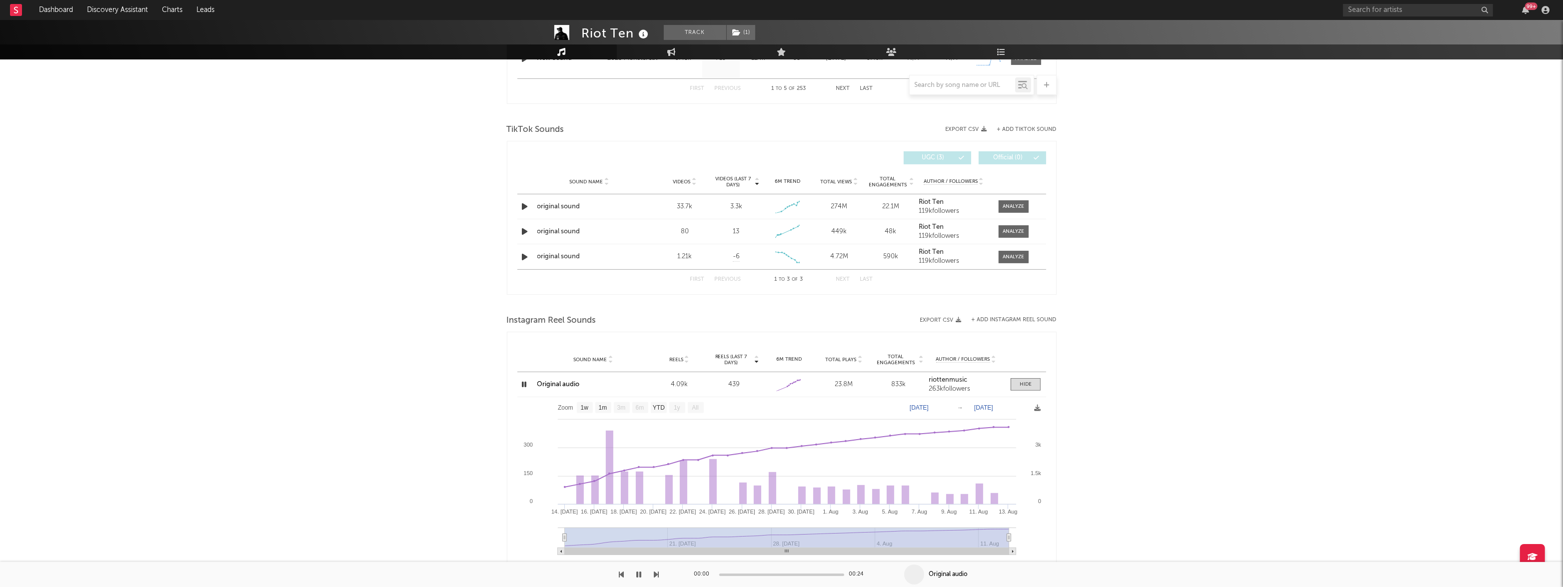
scroll to position [553, 0]
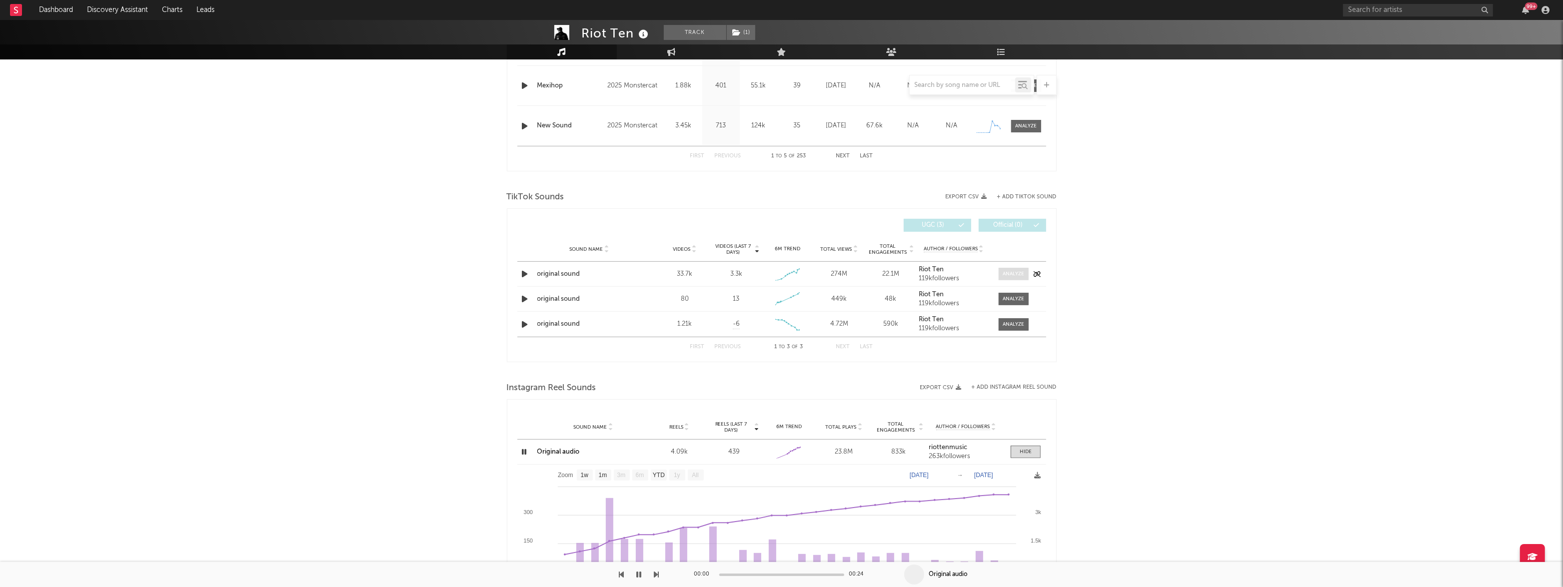
click at [1021, 274] on div at bounding box center [1013, 273] width 21 height 7
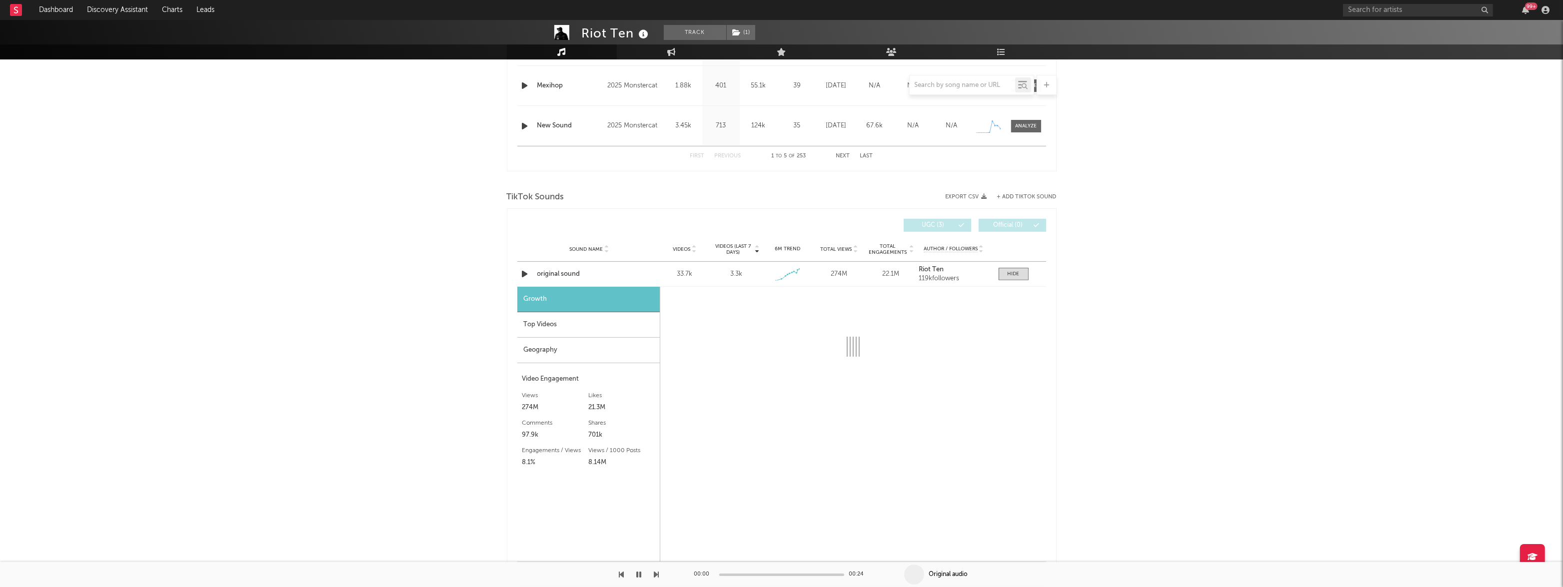
select select "1w"
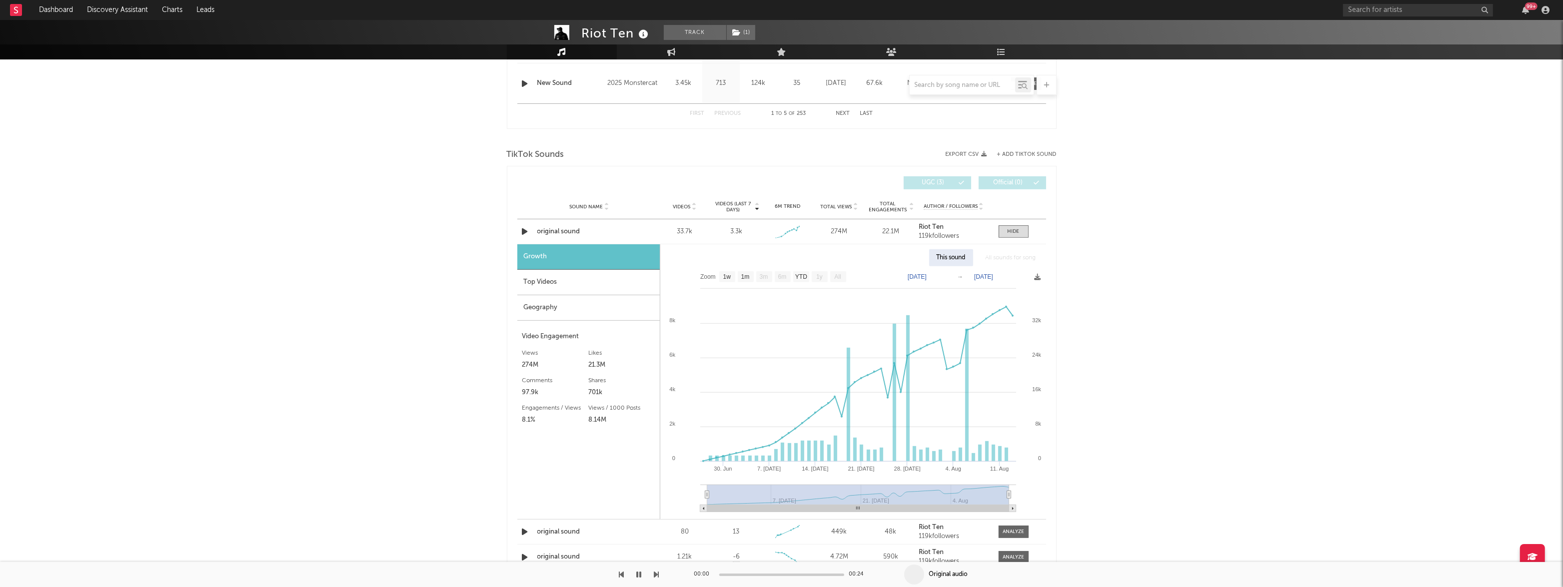
scroll to position [596, 0]
click at [559, 273] on div "Top Videos" at bounding box center [588, 281] width 142 height 25
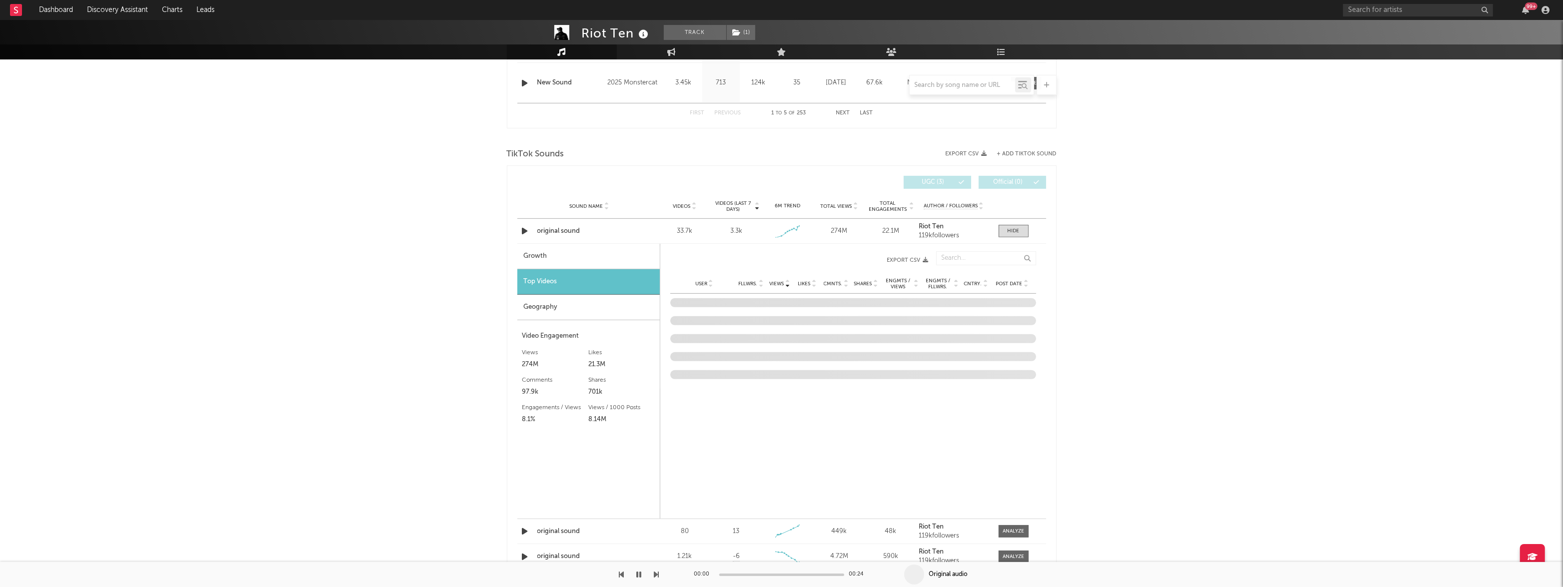
click at [539, 306] on div "Geography" at bounding box center [588, 307] width 142 height 25
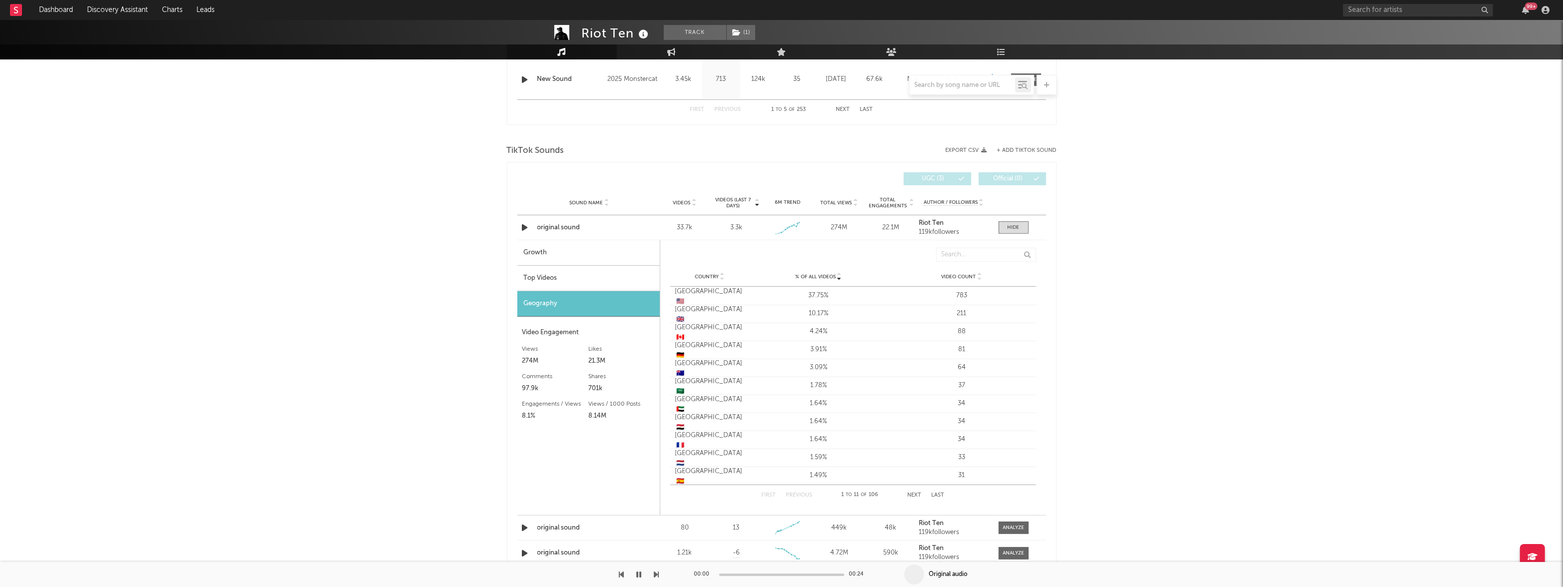
scroll to position [601, 0]
click at [545, 256] on div "Growth" at bounding box center [588, 251] width 142 height 25
select select "1w"
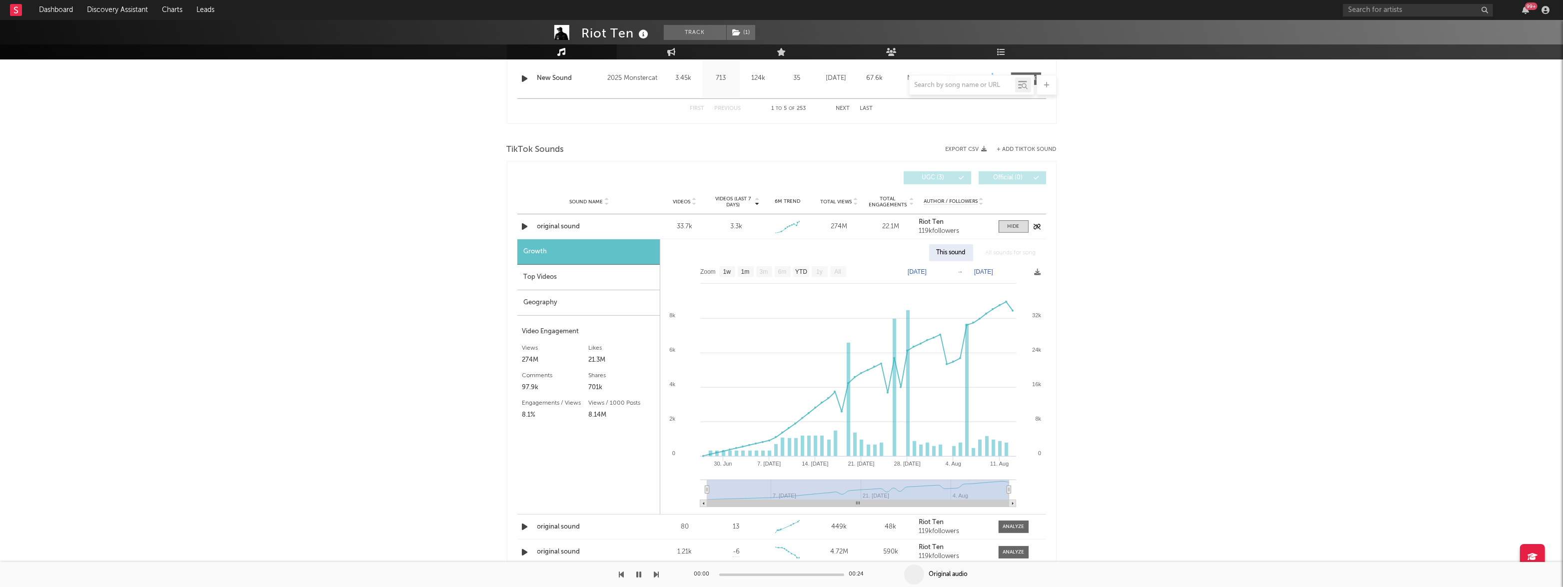
click at [523, 223] on icon "button" at bounding box center [525, 226] width 10 height 12
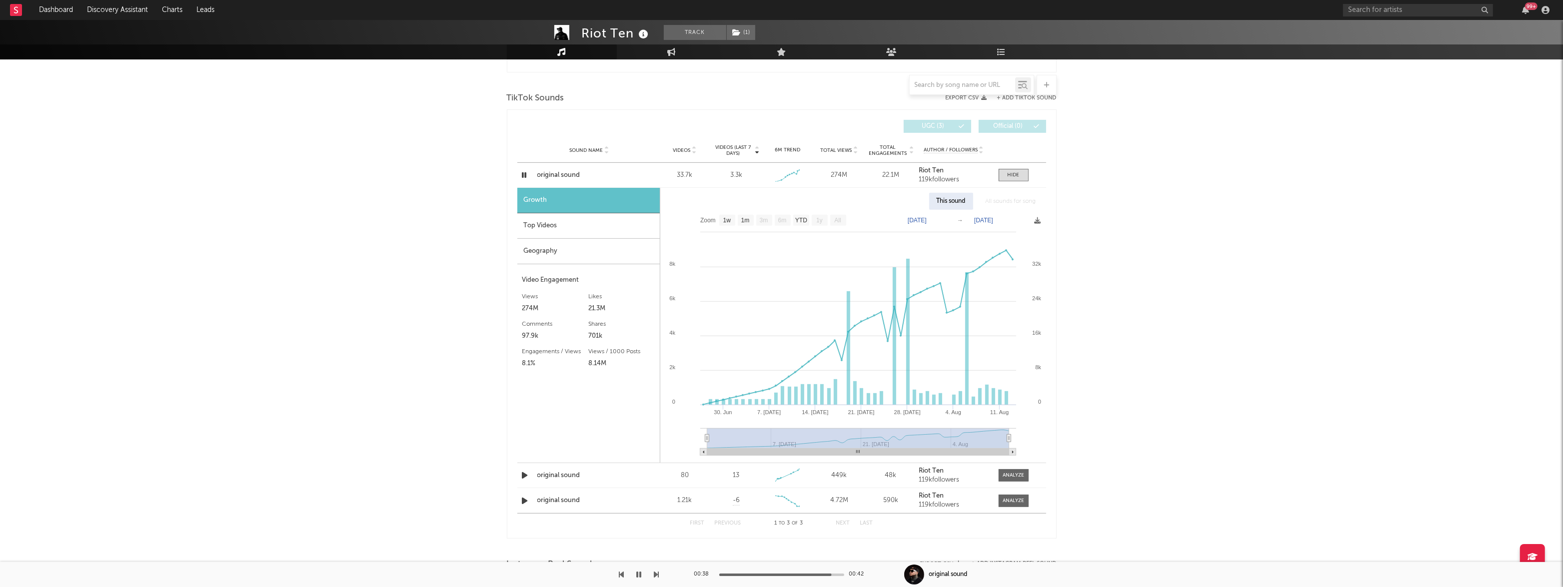
scroll to position [632, 0]
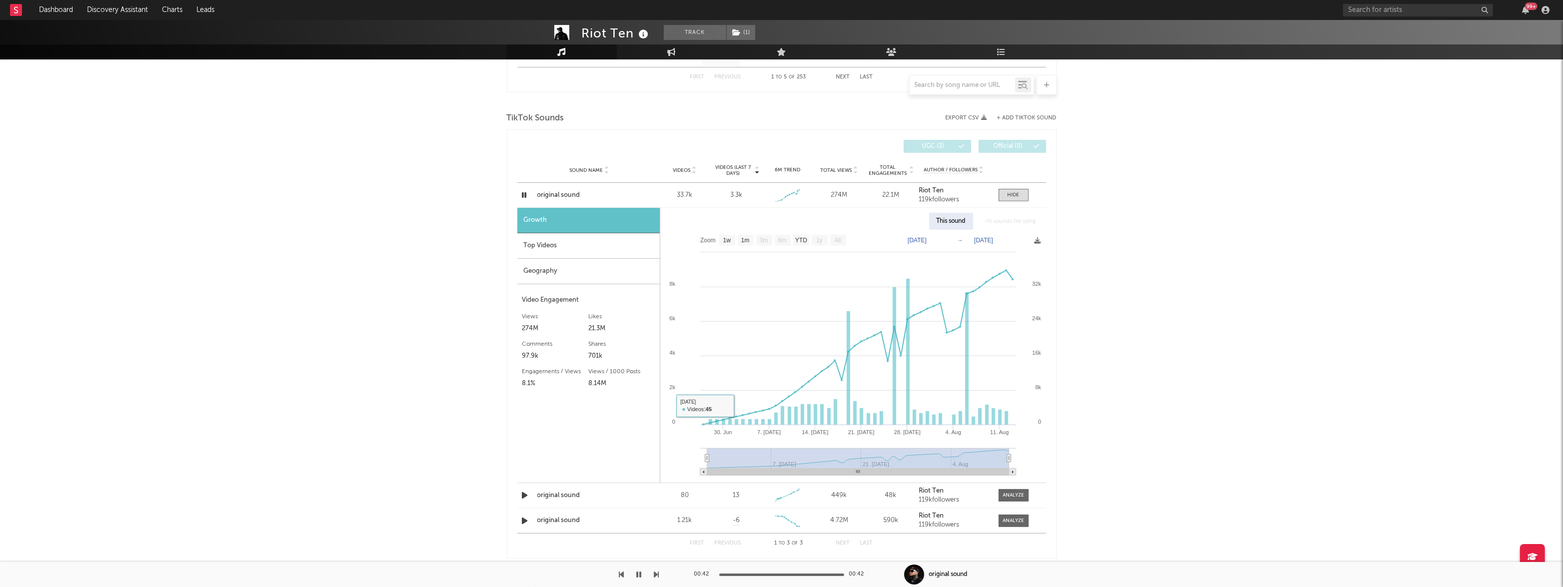
click at [542, 243] on div "Top Videos" at bounding box center [588, 245] width 142 height 25
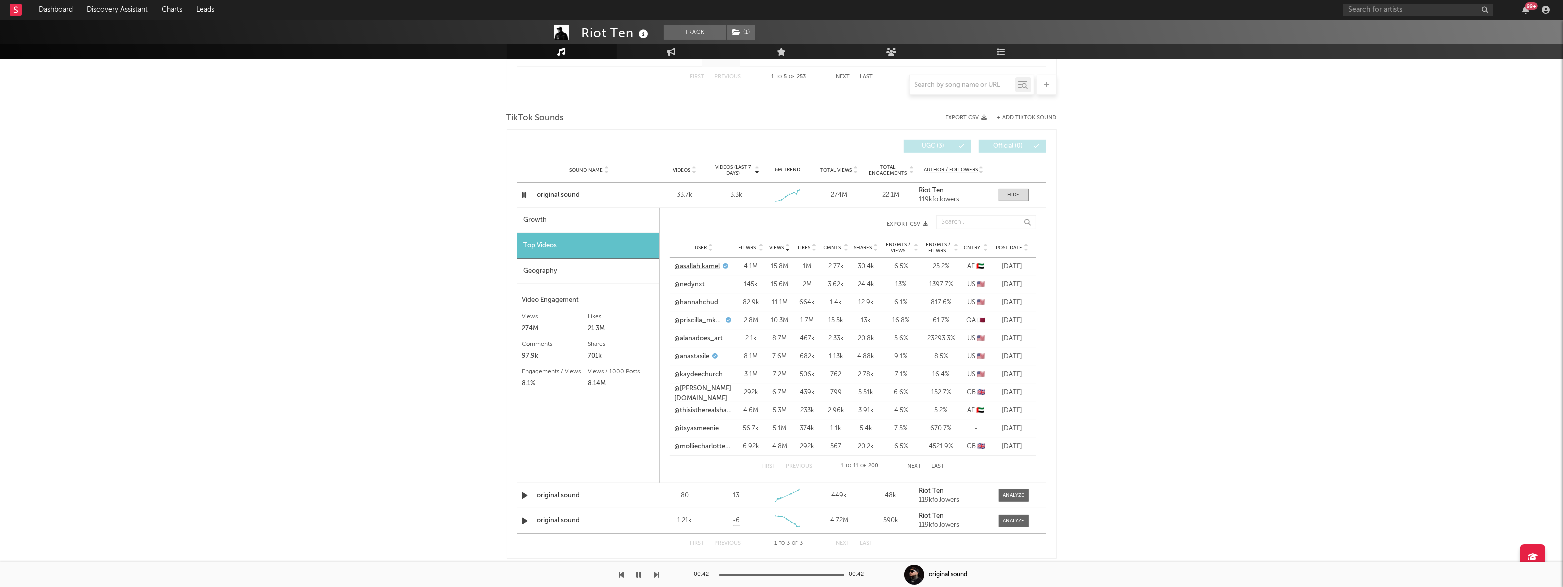
click at [694, 262] on link "@asallah.kamel" at bounding box center [697, 267] width 45 height 10
click at [694, 285] on link "@nedynxt" at bounding box center [690, 285] width 30 height 10
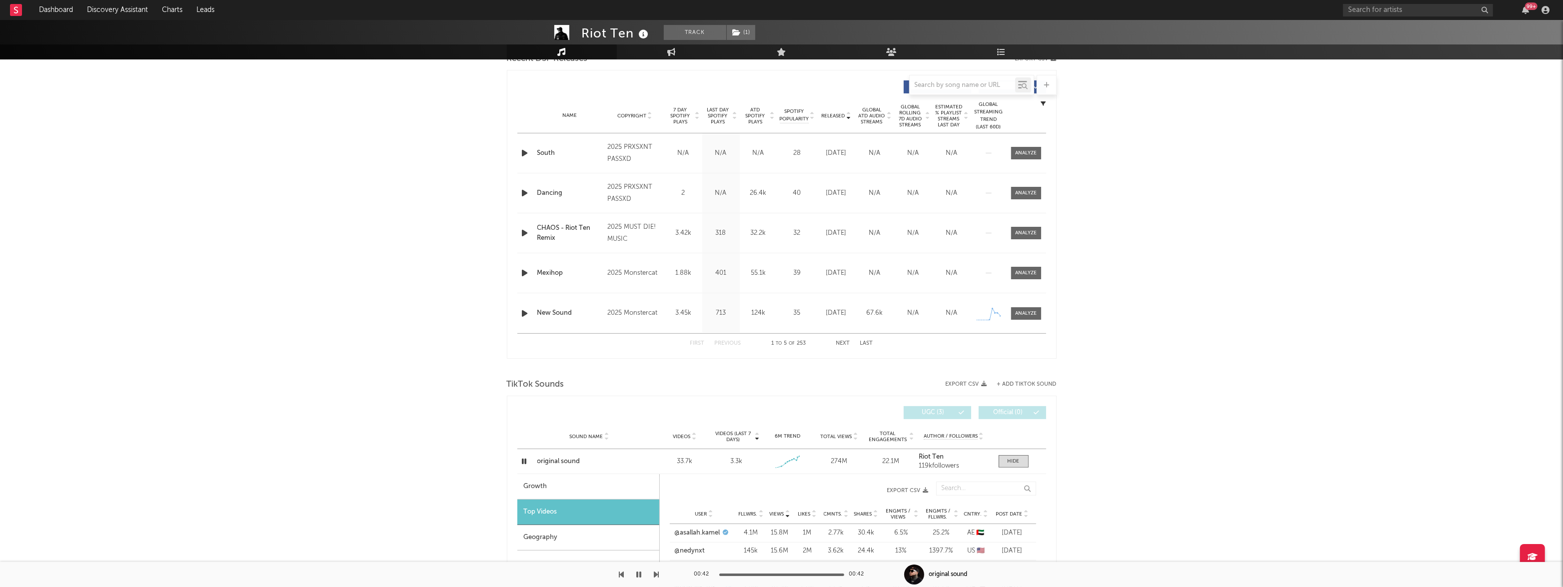
scroll to position [0, 0]
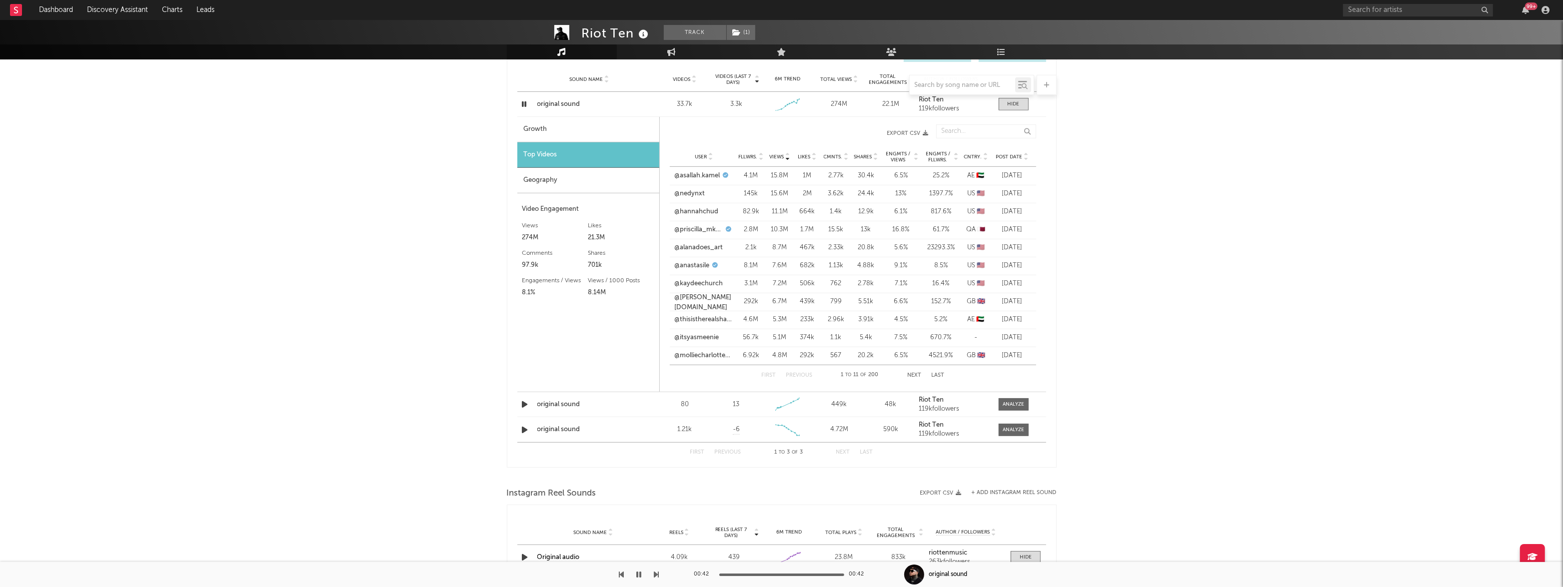
click at [305, 372] on div "Riot Ten Track ( 1 ) [GEOGRAPHIC_DATA] | Dance Edit Track ( 1 ) Benchmark Summa…" at bounding box center [781, 250] width 1563 height 1906
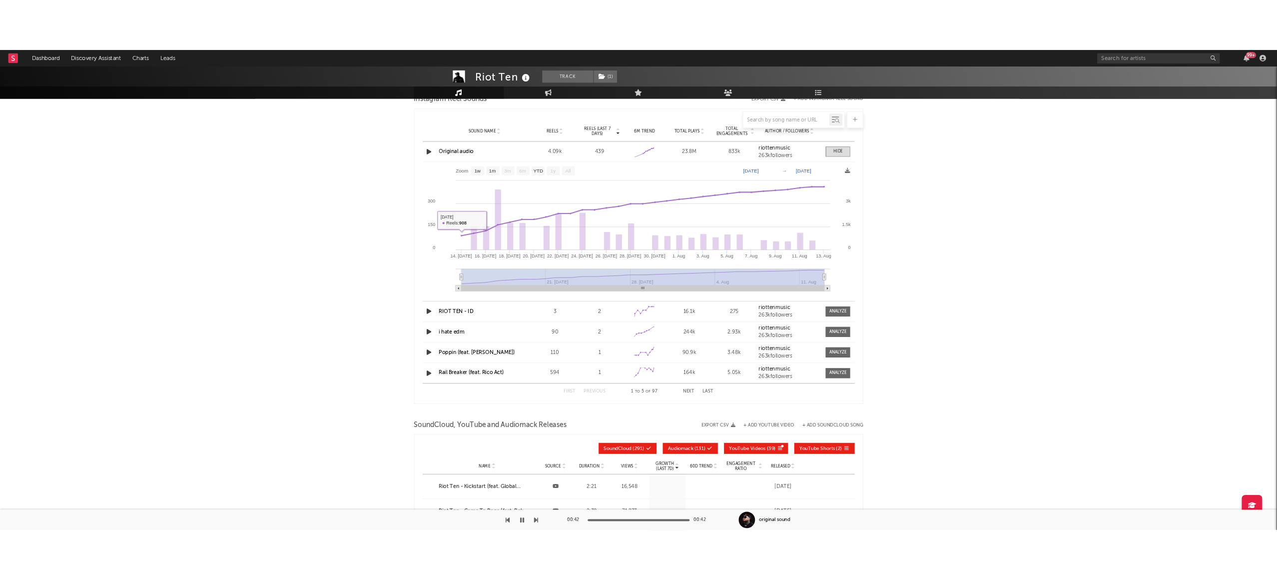
scroll to position [1006, 0]
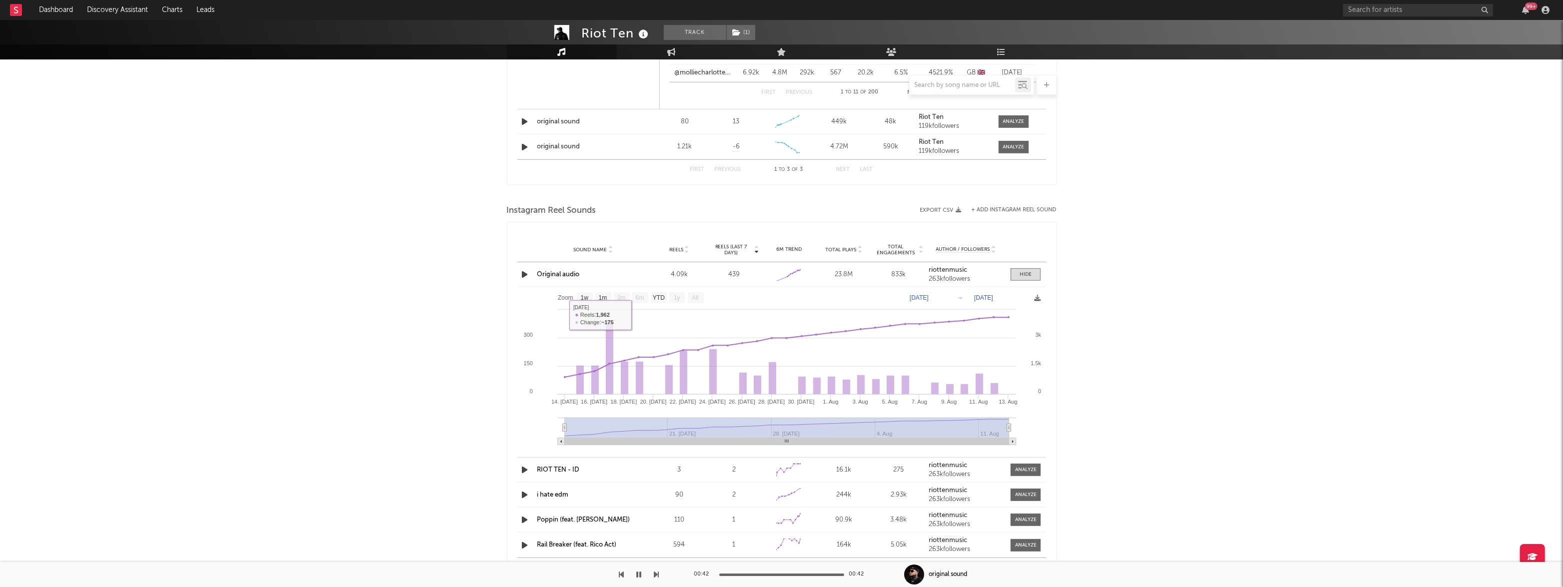
click at [568, 270] on div "Original audio" at bounding box center [593, 275] width 112 height 10
click at [561, 272] on link "Original audio" at bounding box center [558, 274] width 42 height 6
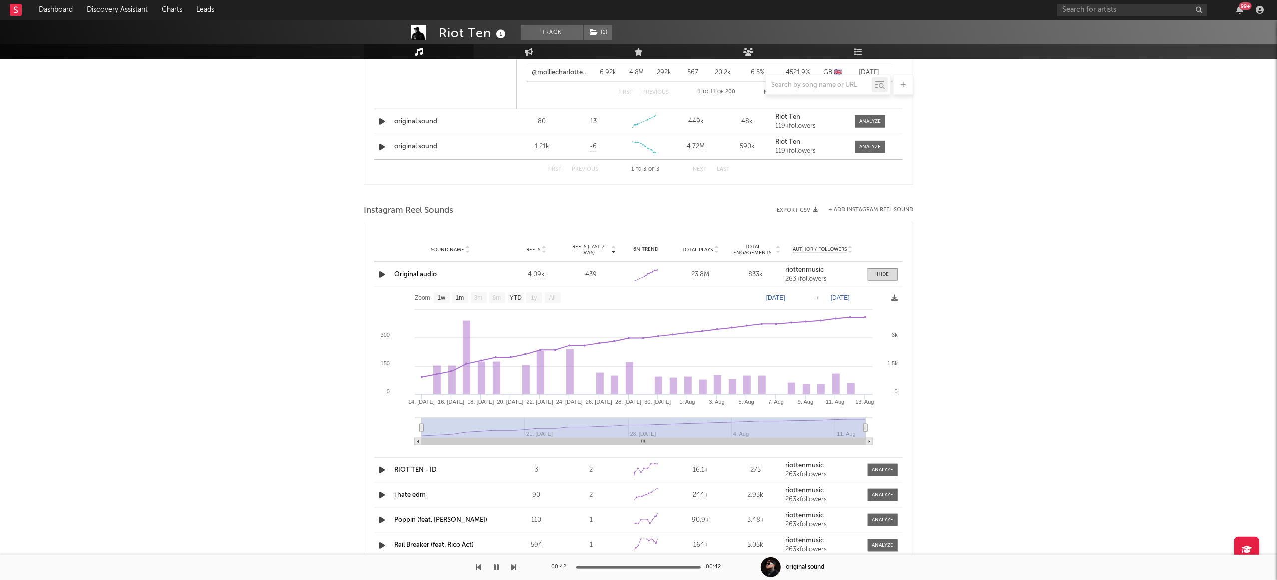
click at [19, 10] on rect at bounding box center [16, 10] width 12 height 12
